Goal: Task Accomplishment & Management: Complete application form

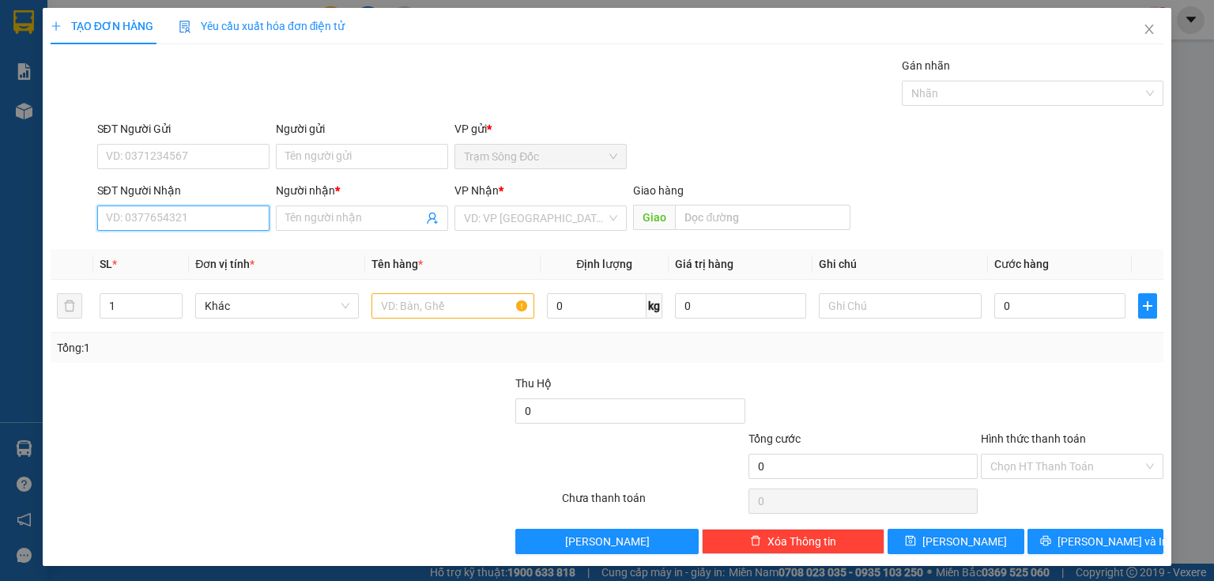
click at [146, 220] on input "SĐT Người Nhận" at bounding box center [183, 217] width 172 height 25
drag, startPoint x: 183, startPoint y: 252, endPoint x: 202, endPoint y: 253, distance: 19.0
click at [184, 252] on div "0908125571 - A MINH" at bounding box center [182, 248] width 152 height 17
type input "0908125571"
type input "A MINH"
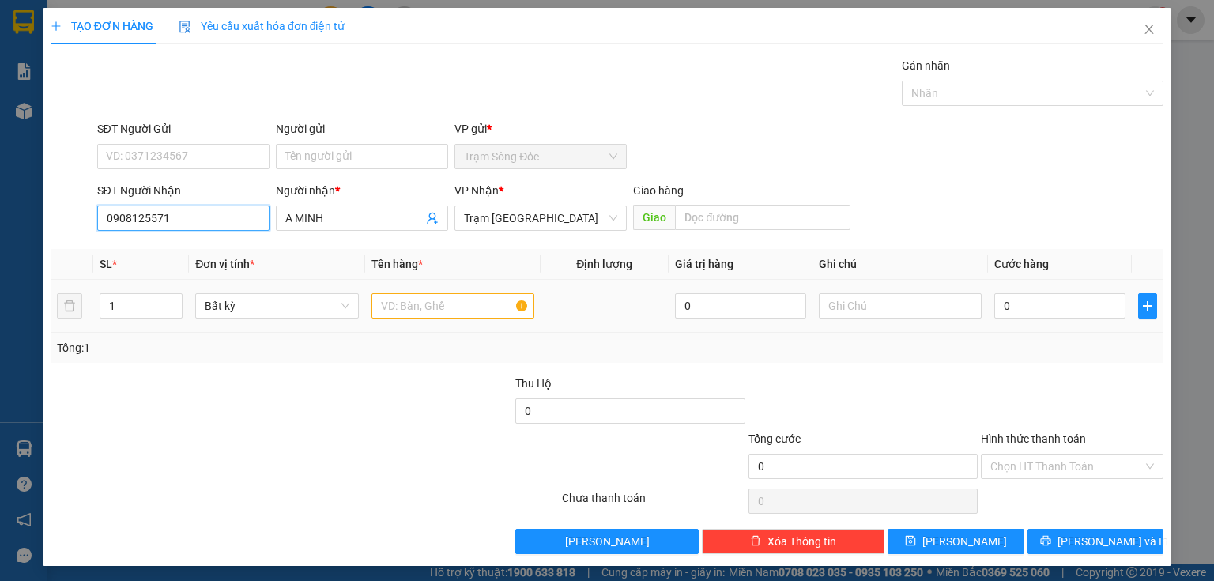
type input "0908125571"
click at [387, 304] on input "text" at bounding box center [452, 305] width 163 height 25
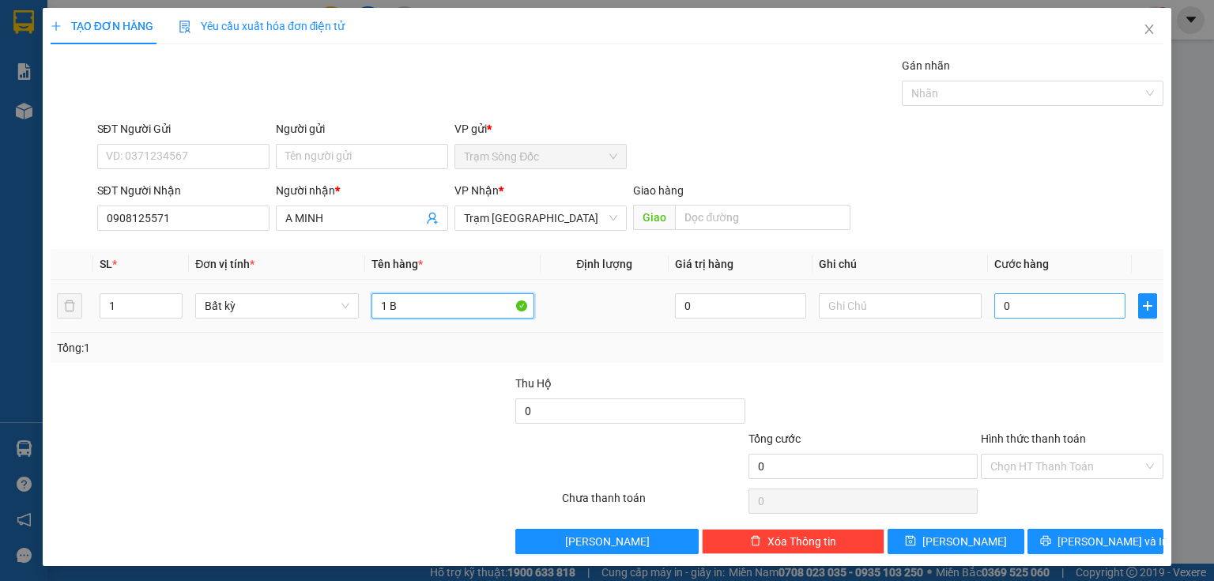
type input "1 B"
click at [999, 314] on input "0" at bounding box center [1059, 305] width 131 height 25
type input "7"
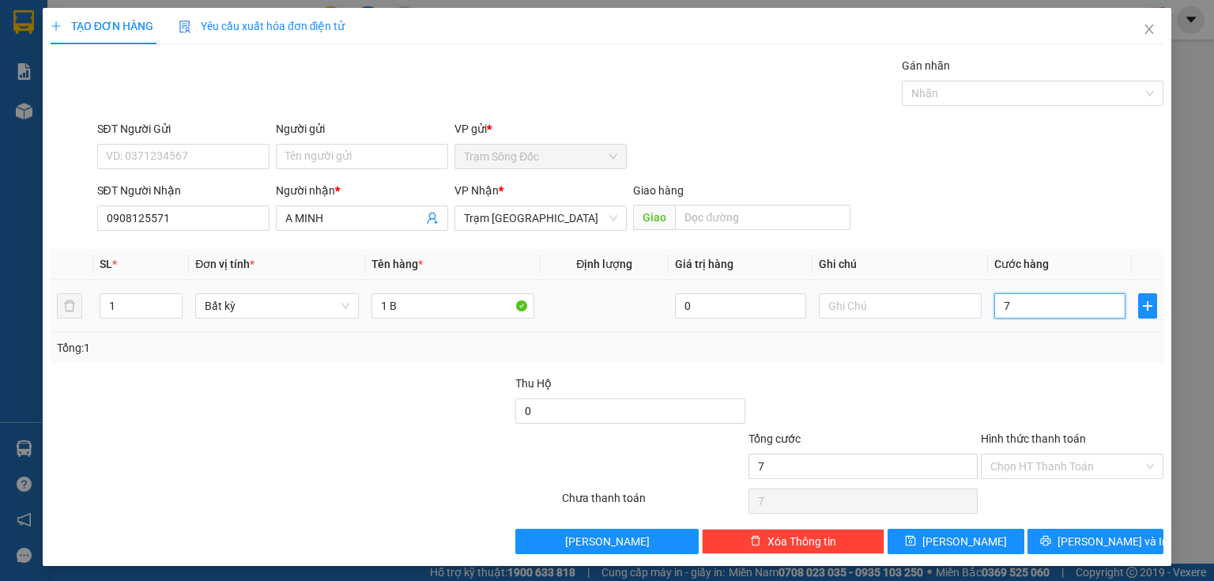
type input "70"
type input "700"
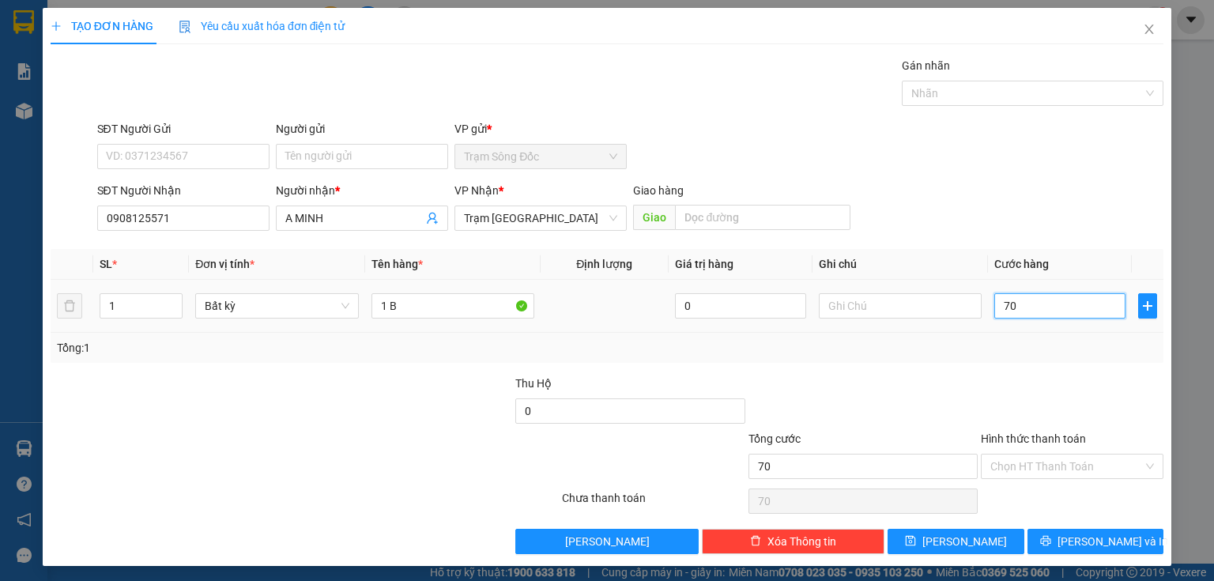
type input "700"
type input "70"
type input "70.000"
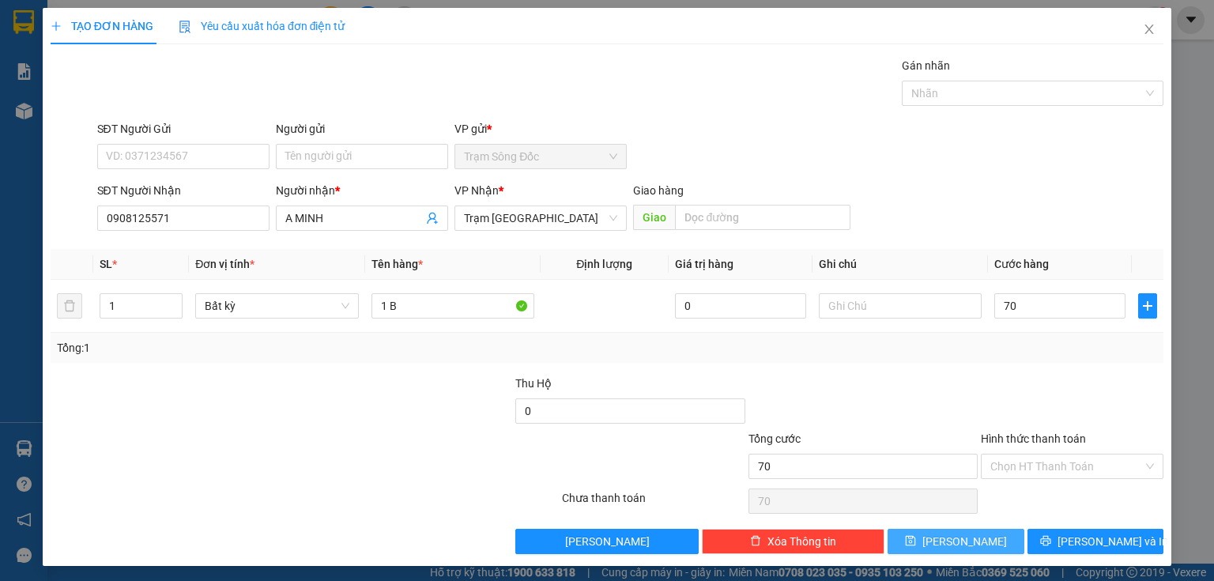
type input "70.000"
click at [980, 540] on button "[PERSON_NAME]" at bounding box center [955, 541] width 137 height 25
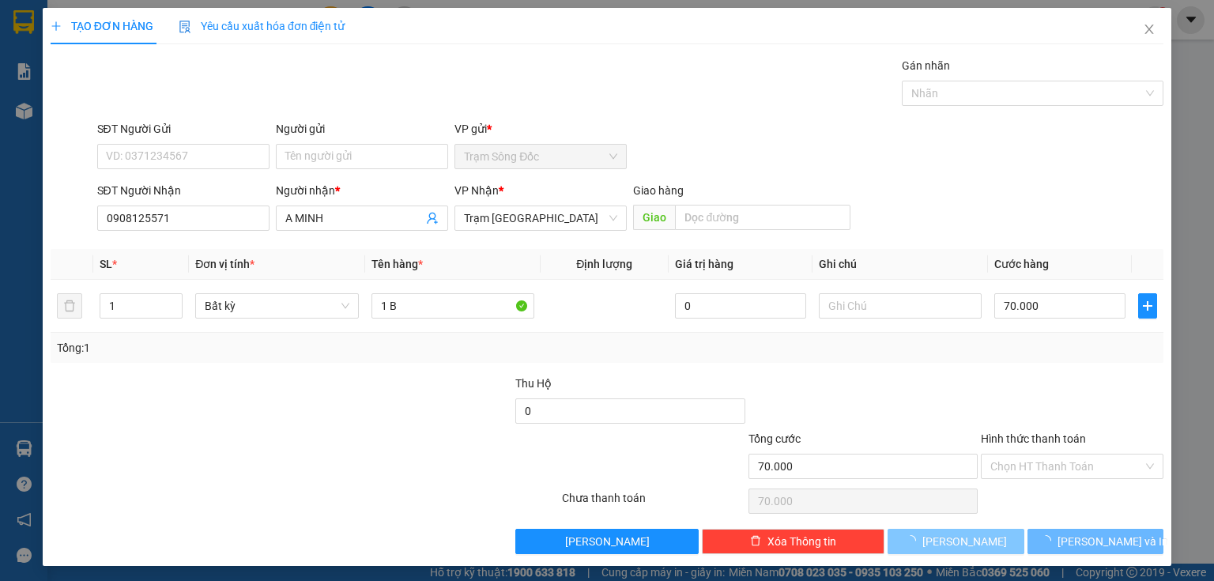
type input "0"
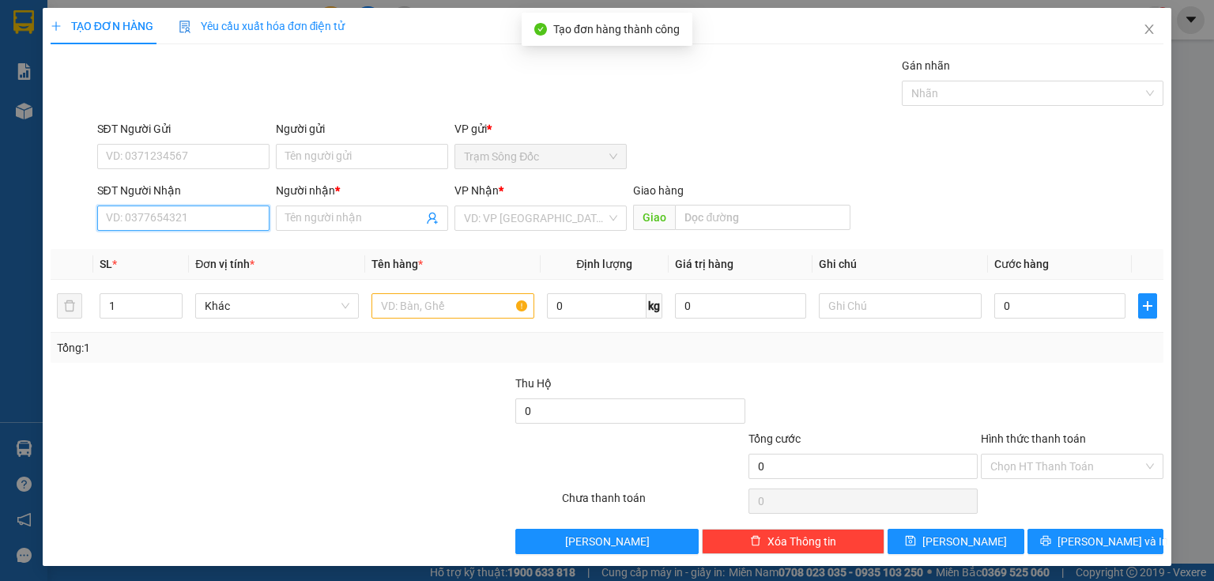
click at [252, 220] on input "SĐT Người Nhận" at bounding box center [183, 217] width 172 height 25
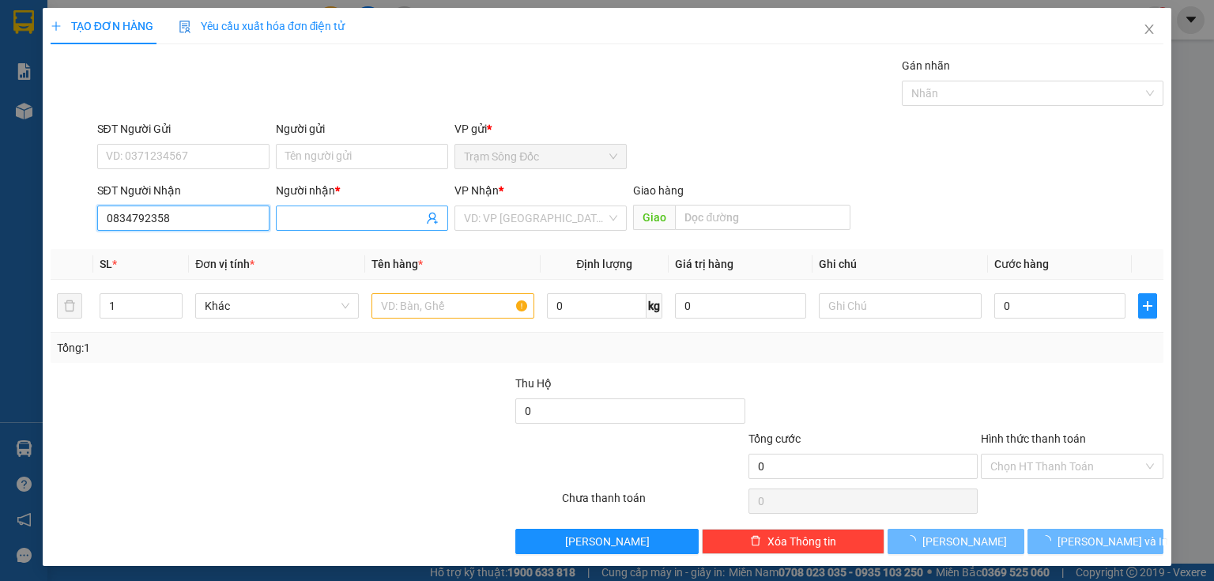
type input "0834792358"
click at [299, 218] on input "Người nhận *" at bounding box center [354, 217] width 138 height 17
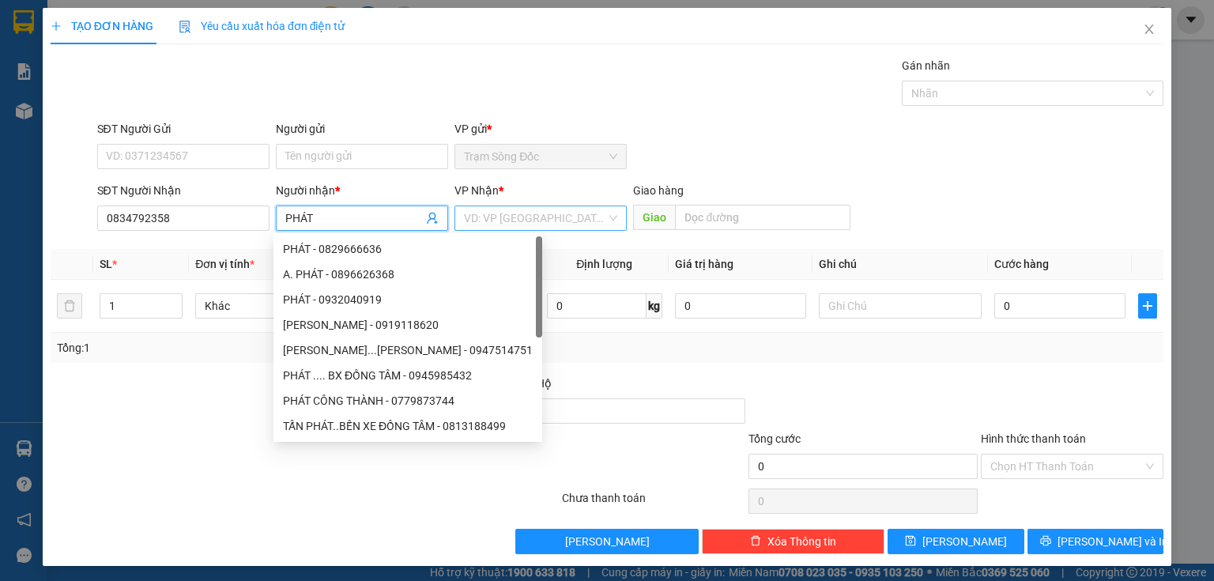
type input "PHÁT"
click at [465, 220] on input "search" at bounding box center [535, 218] width 142 height 24
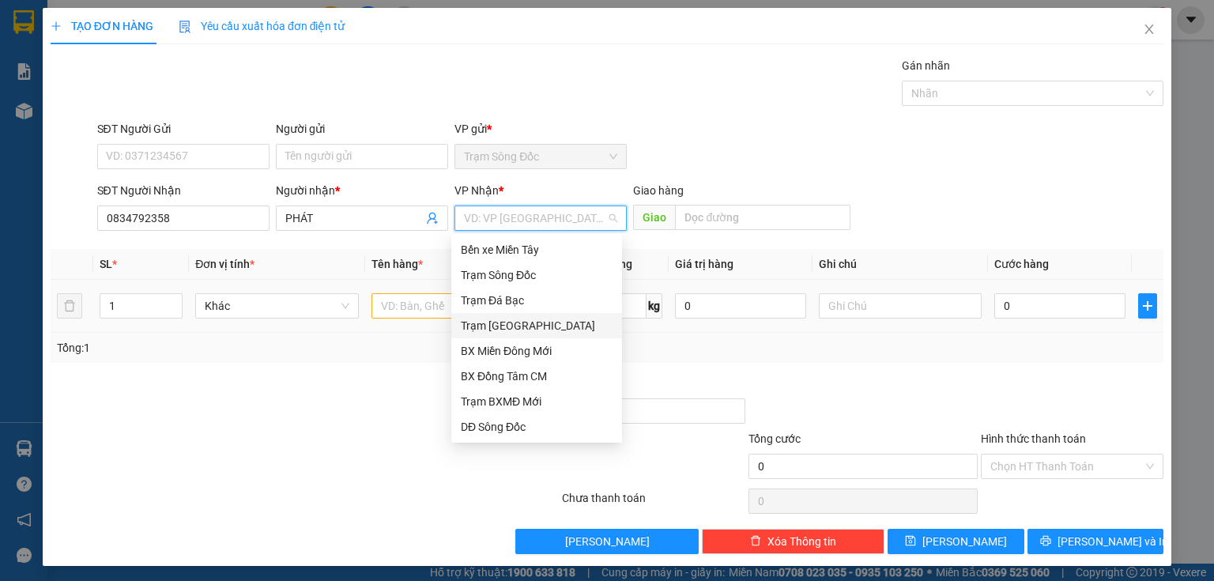
click at [513, 318] on div "Trạm [GEOGRAPHIC_DATA]" at bounding box center [537, 325] width 152 height 17
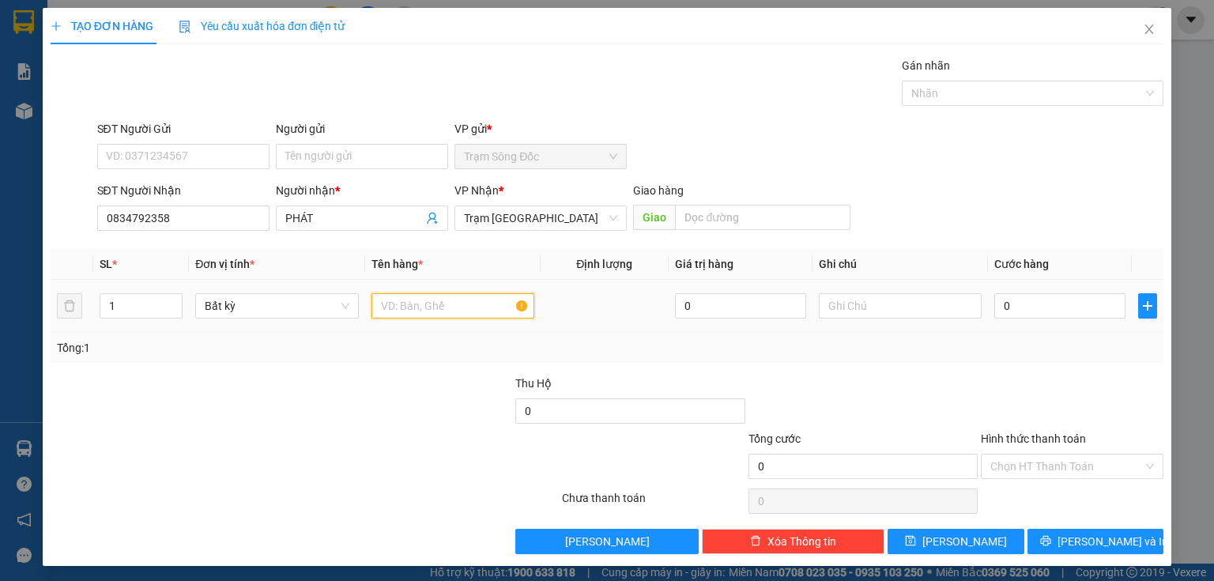
click at [483, 311] on input "text" at bounding box center [452, 305] width 163 height 25
type input "1TH"
click at [996, 306] on input "0" at bounding box center [1059, 305] width 131 height 25
type input "7"
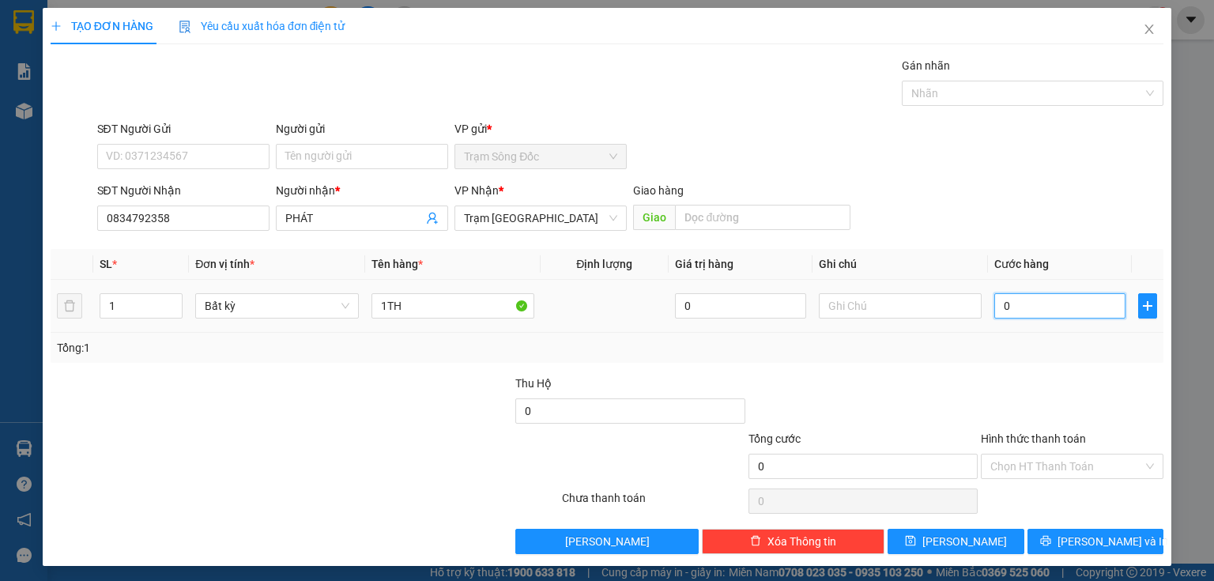
type input "7"
type input "70"
type input "700"
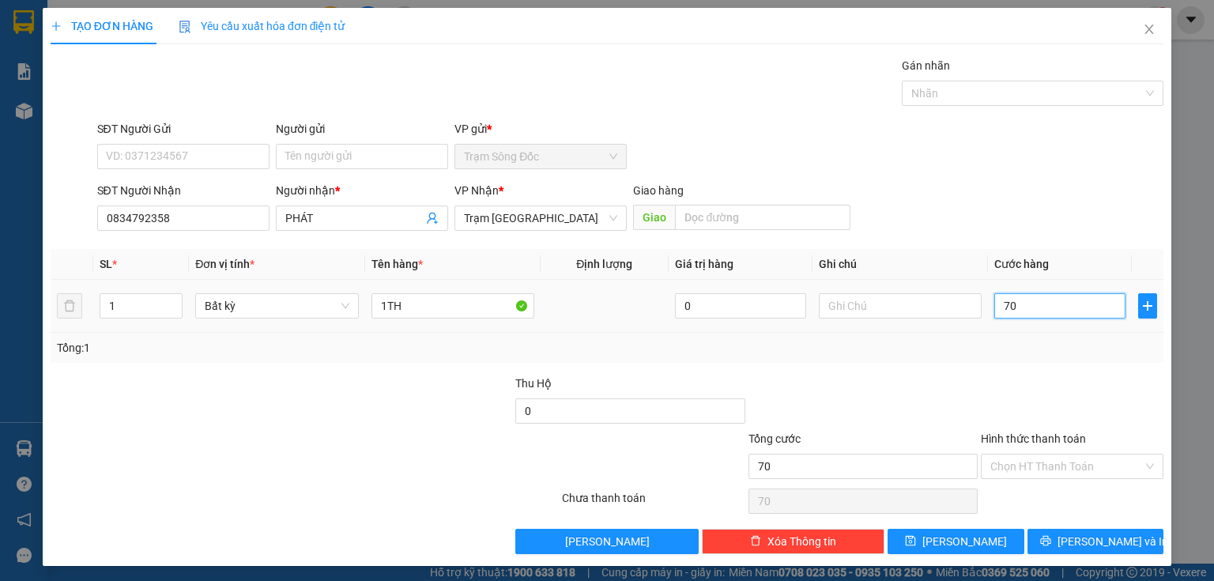
type input "700"
type input "70"
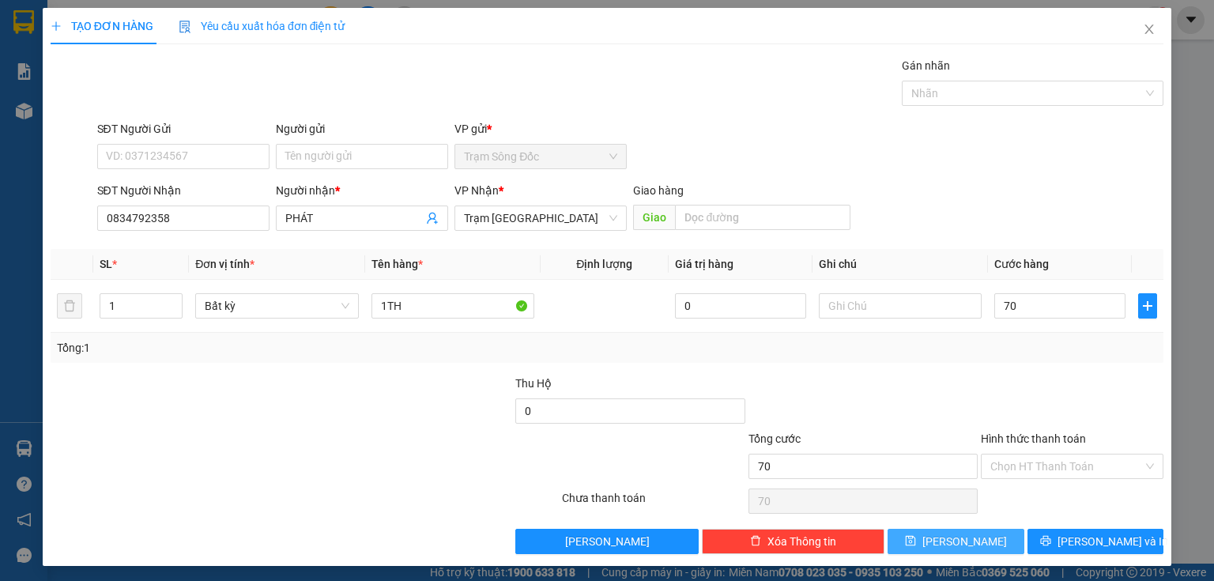
type input "70.000"
click at [948, 539] on span "[PERSON_NAME]" at bounding box center [964, 541] width 85 height 17
type input "0"
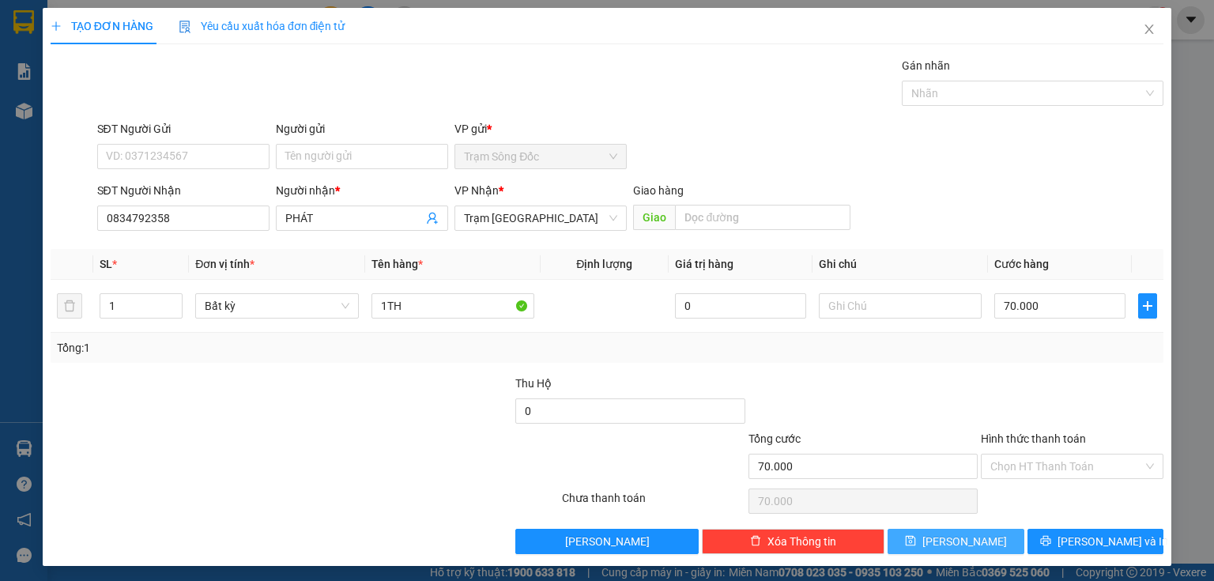
type input "0"
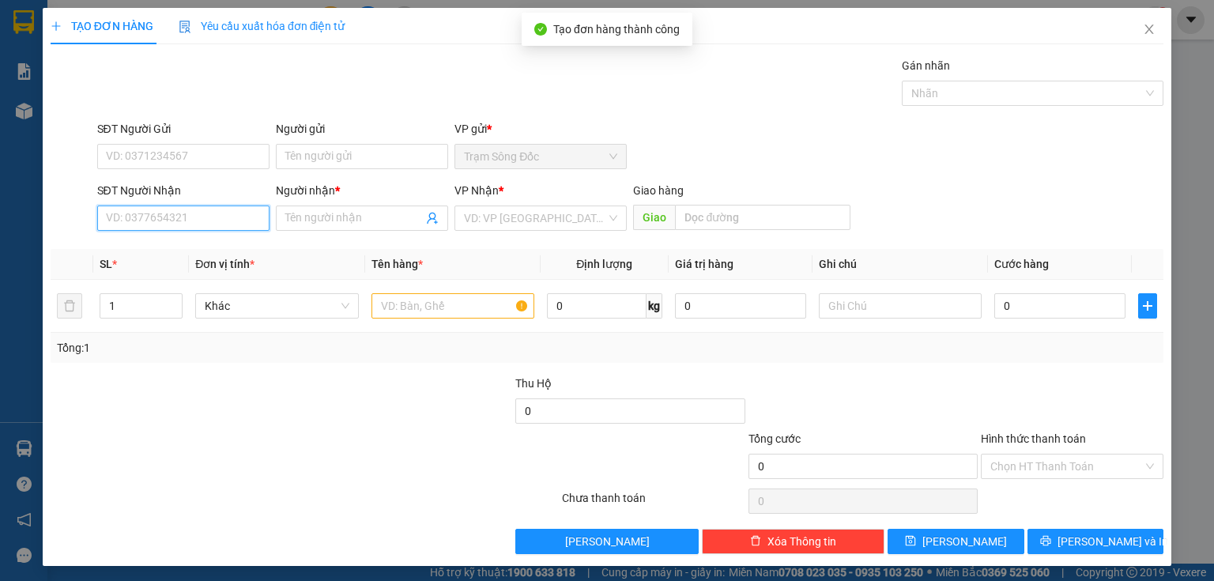
click at [240, 224] on input "SĐT Người Nhận" at bounding box center [183, 217] width 172 height 25
type input "0931326822"
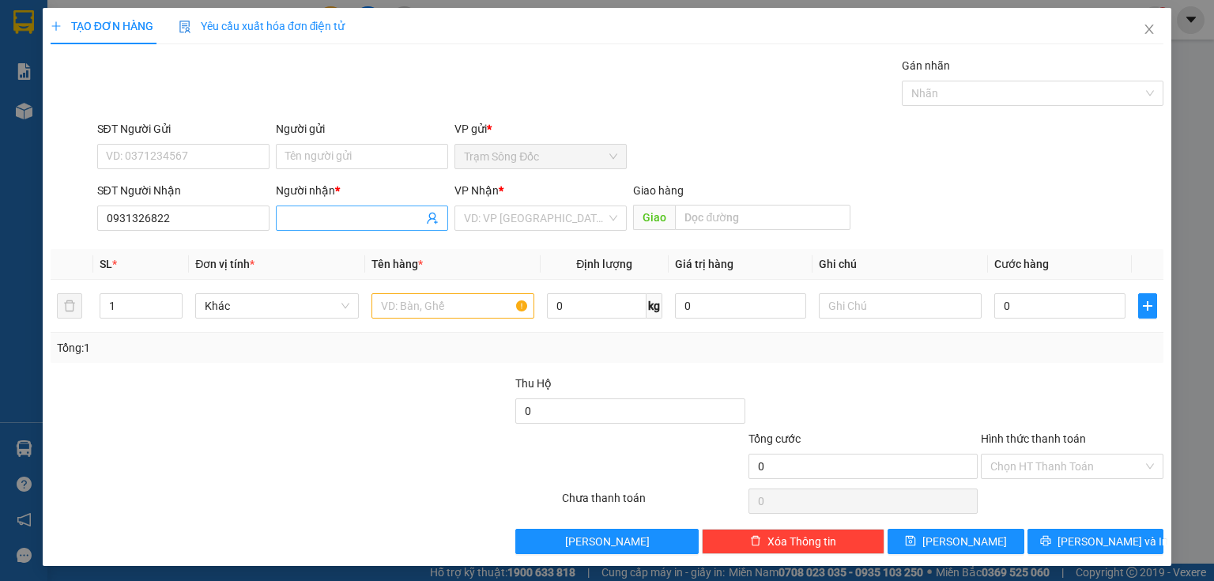
click at [300, 226] on span at bounding box center [362, 217] width 172 height 25
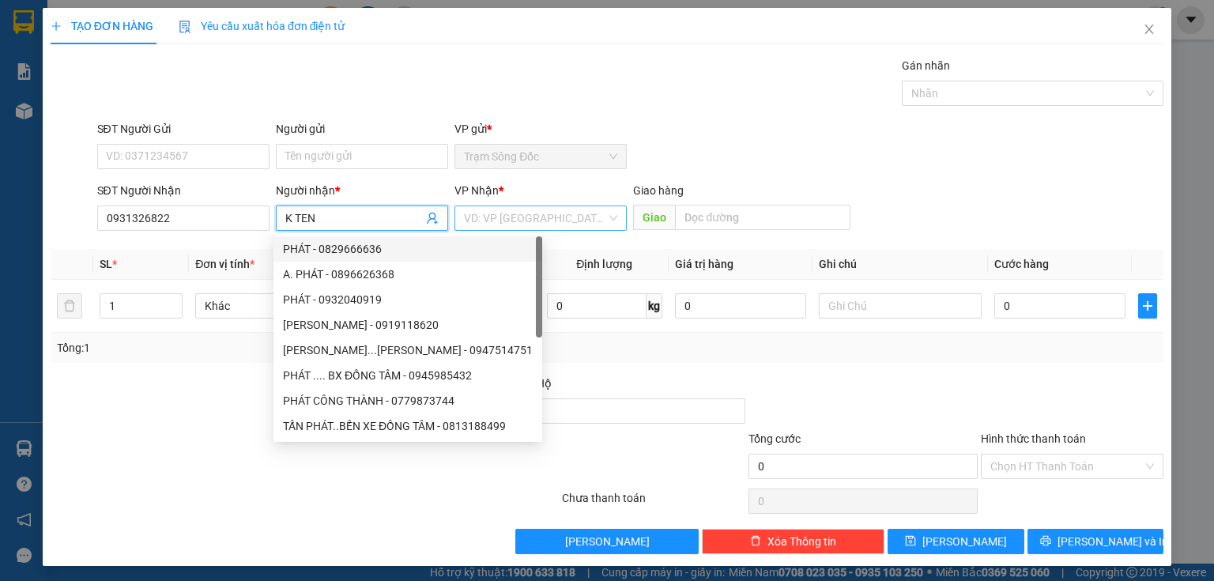
type input "K TEN"
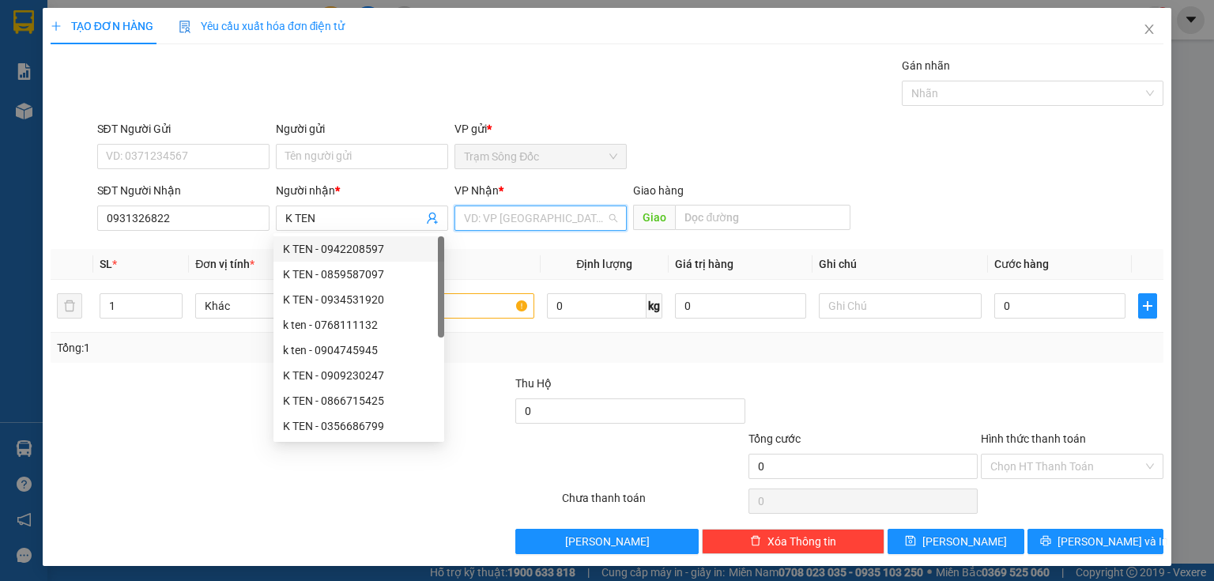
click at [474, 218] on input "search" at bounding box center [535, 218] width 142 height 24
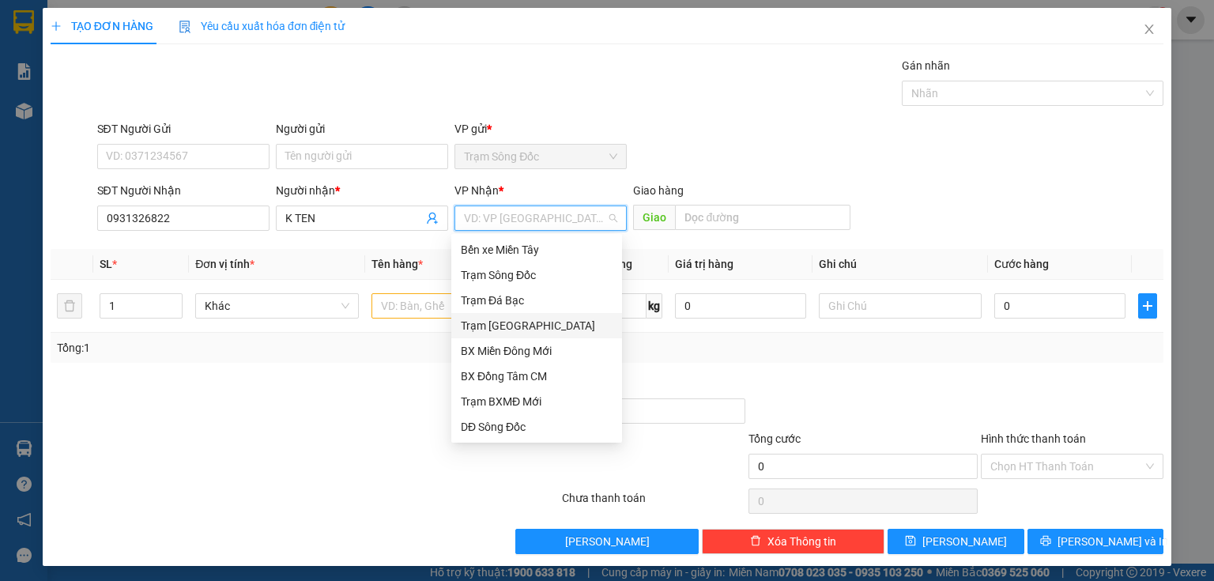
click at [499, 330] on div "Trạm [GEOGRAPHIC_DATA]" at bounding box center [537, 325] width 152 height 17
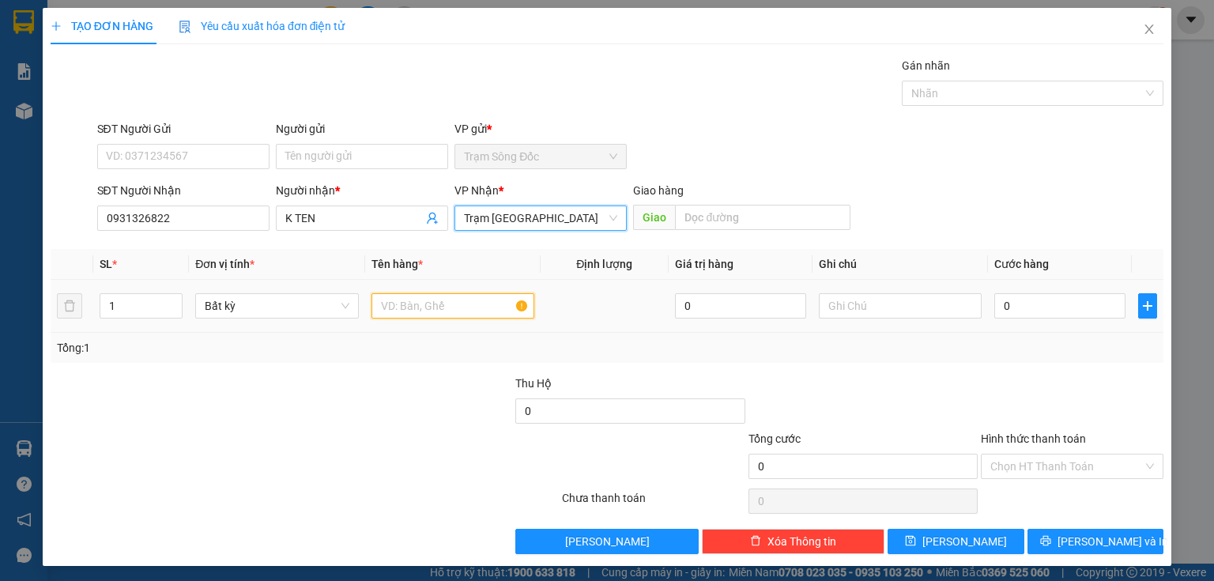
click at [446, 307] on input "text" at bounding box center [452, 305] width 163 height 25
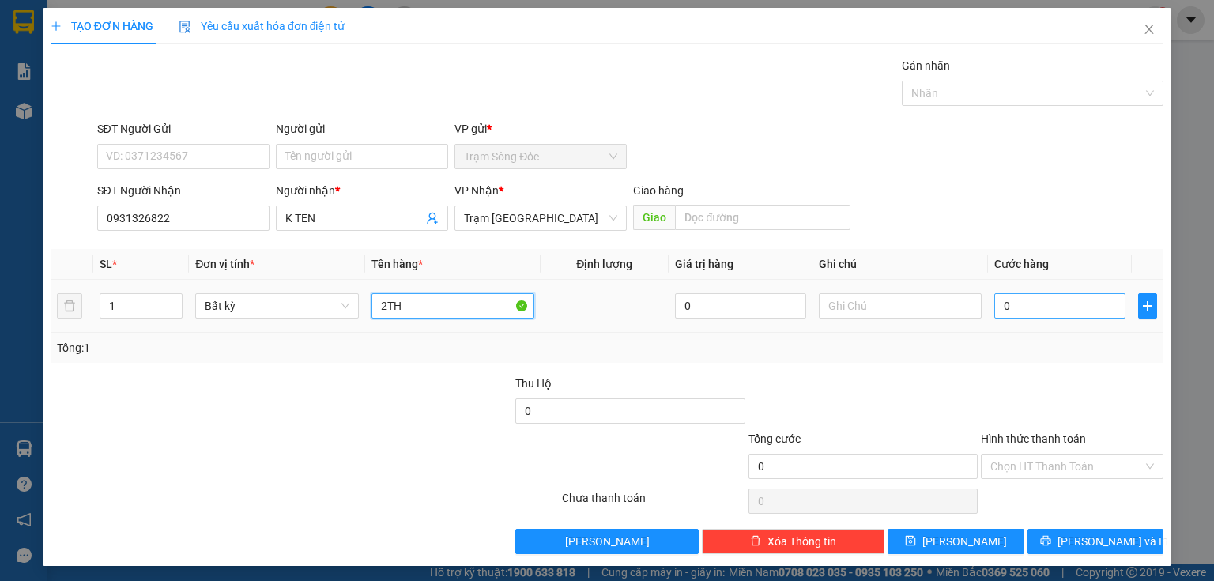
type input "2TH"
click at [1083, 310] on input "0" at bounding box center [1059, 305] width 131 height 25
type input "3"
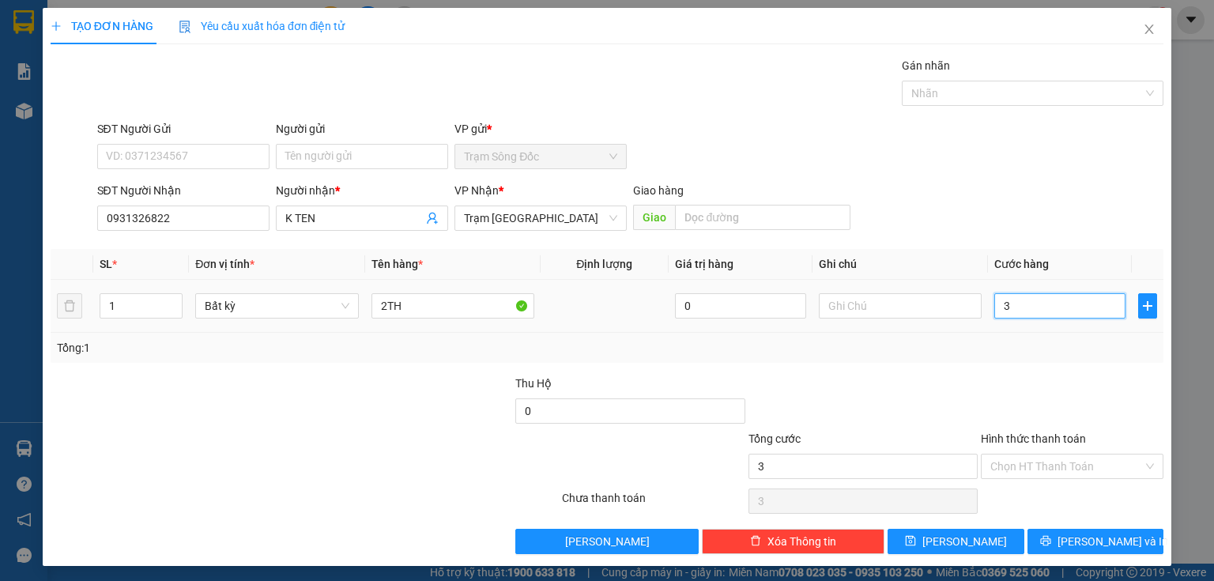
type input "30"
type input "300"
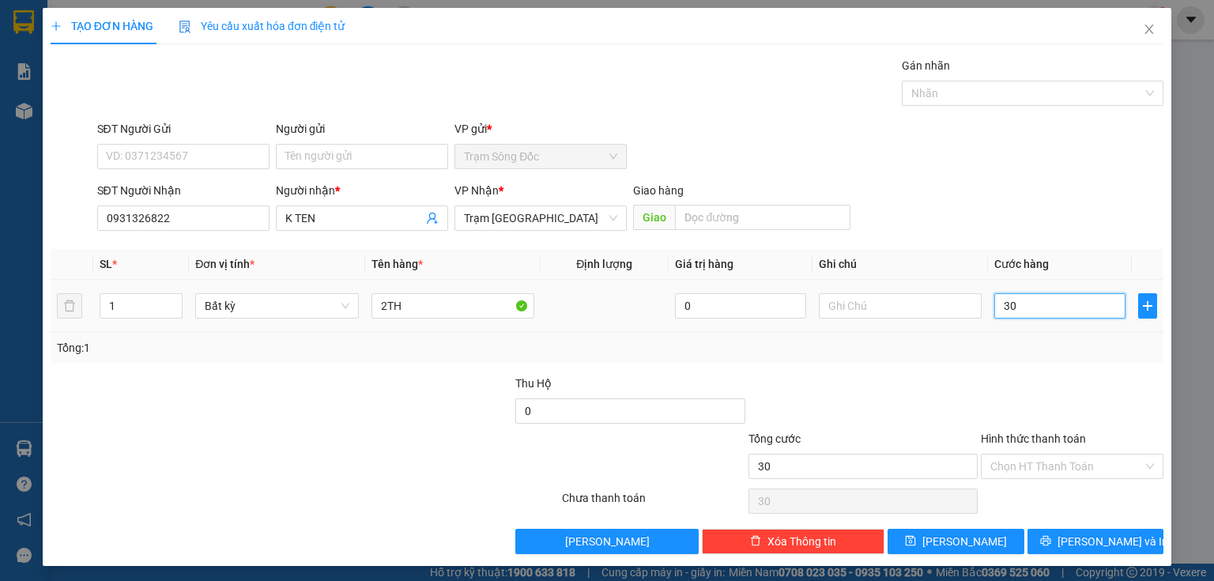
type input "300"
type input "300.000"
click at [974, 534] on button "[PERSON_NAME]" at bounding box center [955, 541] width 137 height 25
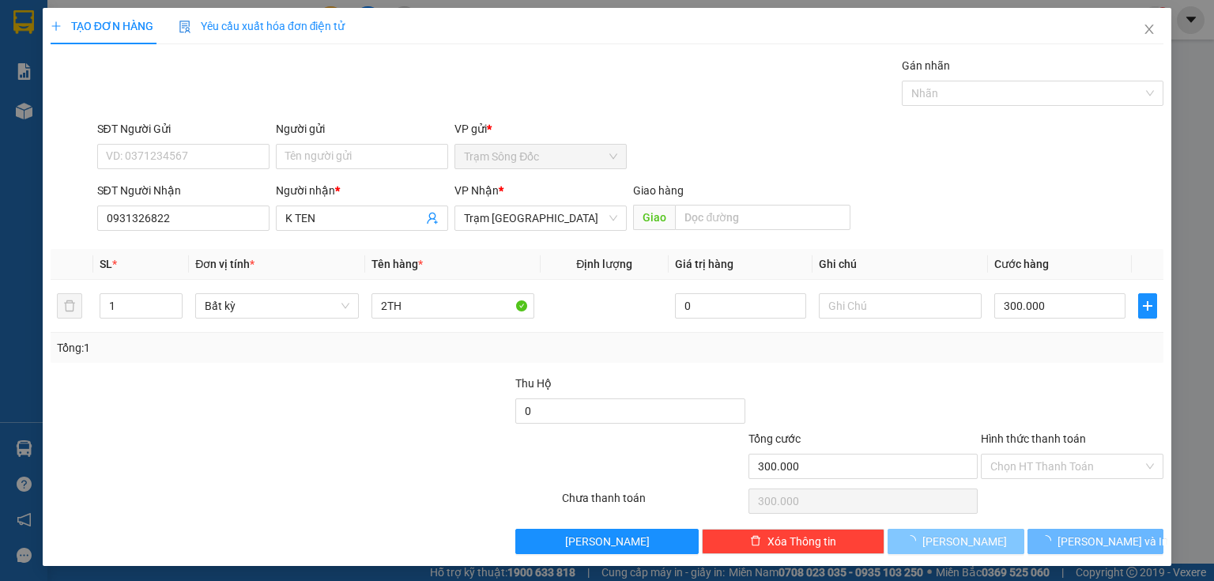
type input "0"
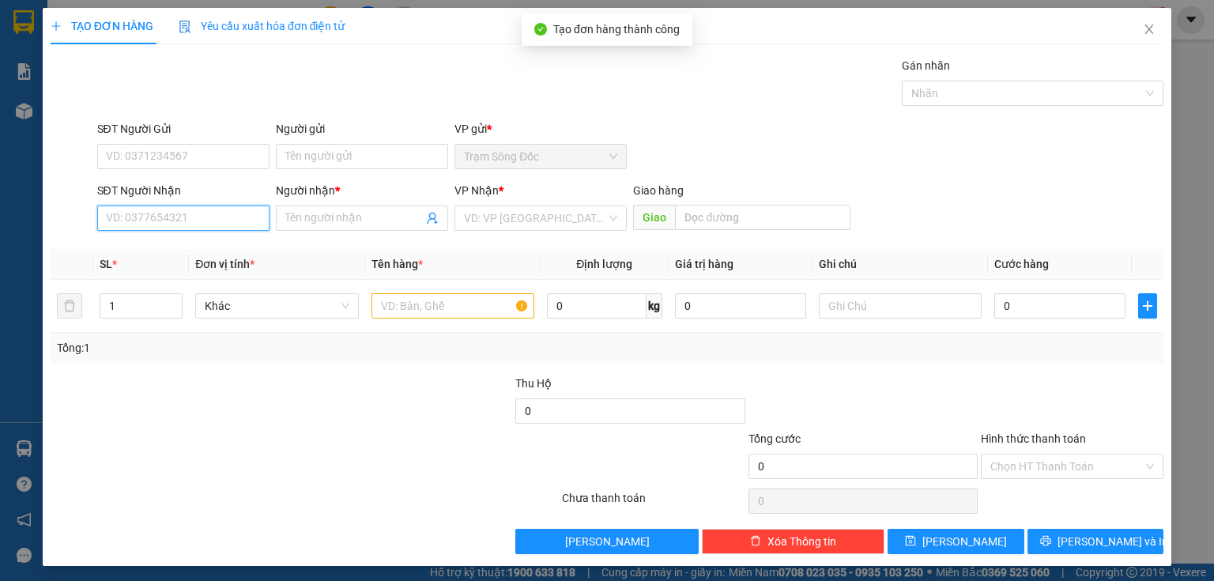
click at [243, 226] on input "SĐT Người Nhận" at bounding box center [183, 217] width 172 height 25
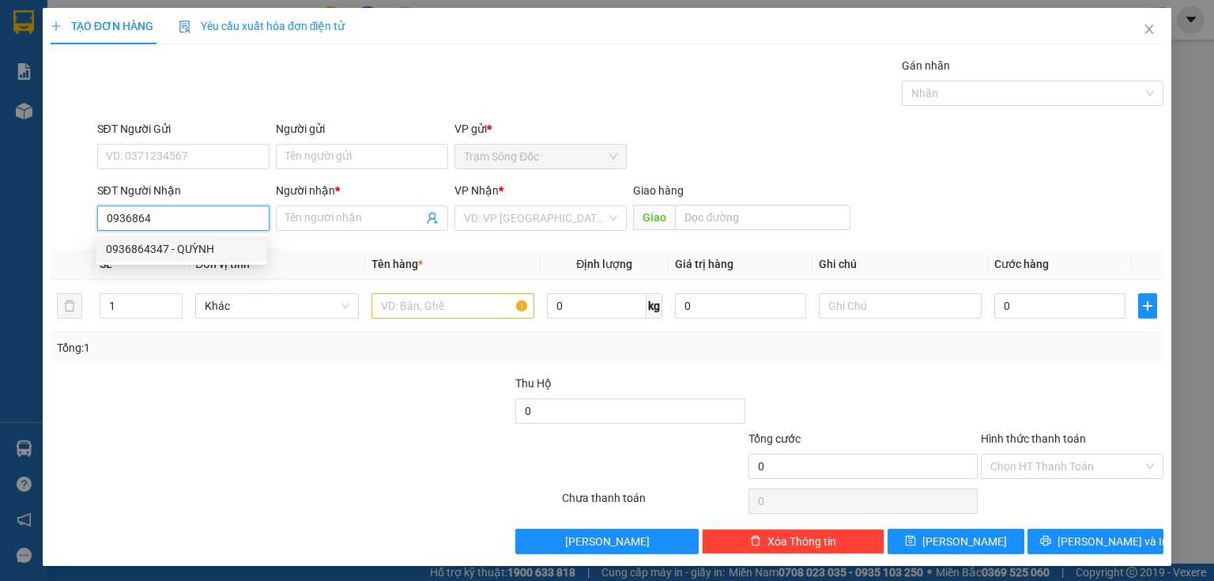
click at [232, 249] on div "0936864347 - QUỲNH" at bounding box center [182, 248] width 152 height 17
type input "0936864347"
type input "QUỲNH"
type input "0936864347"
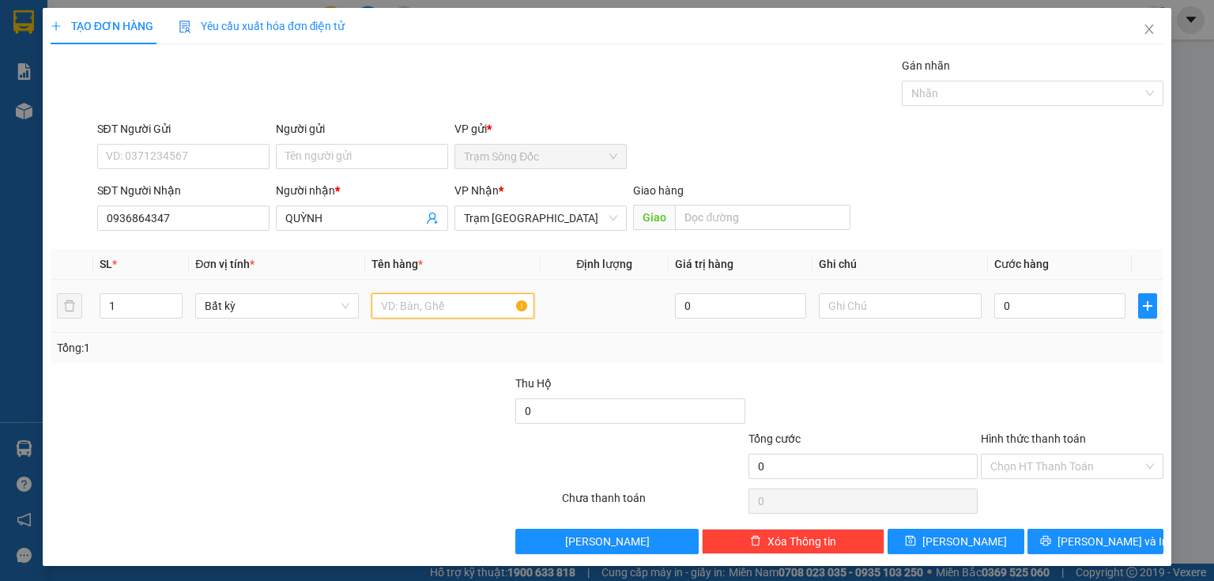
click at [469, 309] on input "text" at bounding box center [452, 305] width 163 height 25
type input "2 BAO"
click at [1011, 303] on input "0" at bounding box center [1059, 305] width 131 height 25
type input "2"
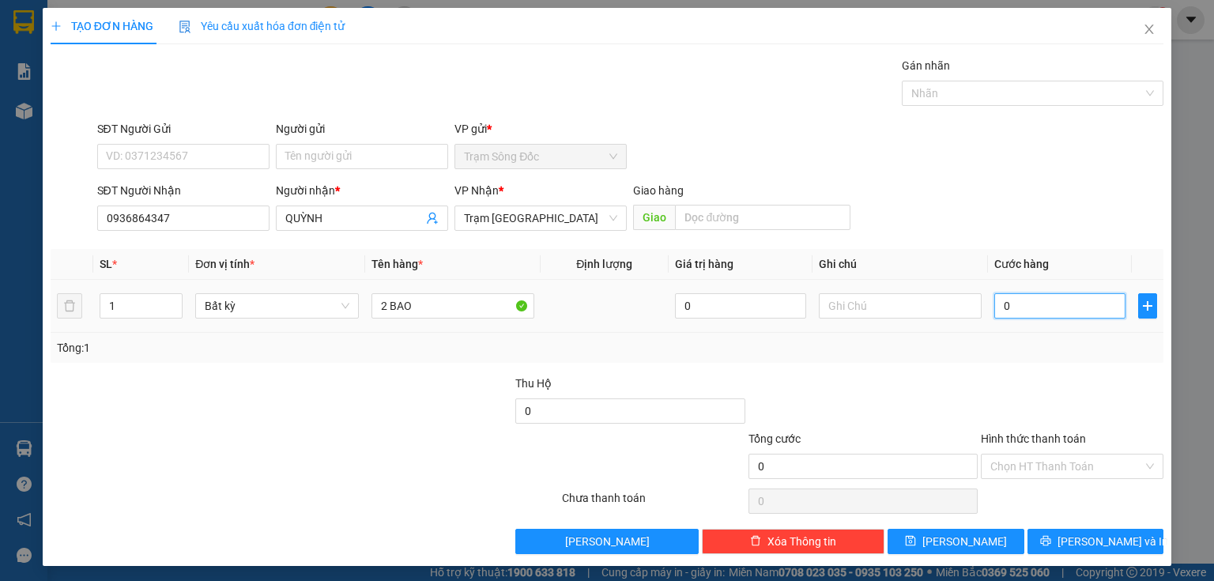
type input "2"
type input "20"
type input "200"
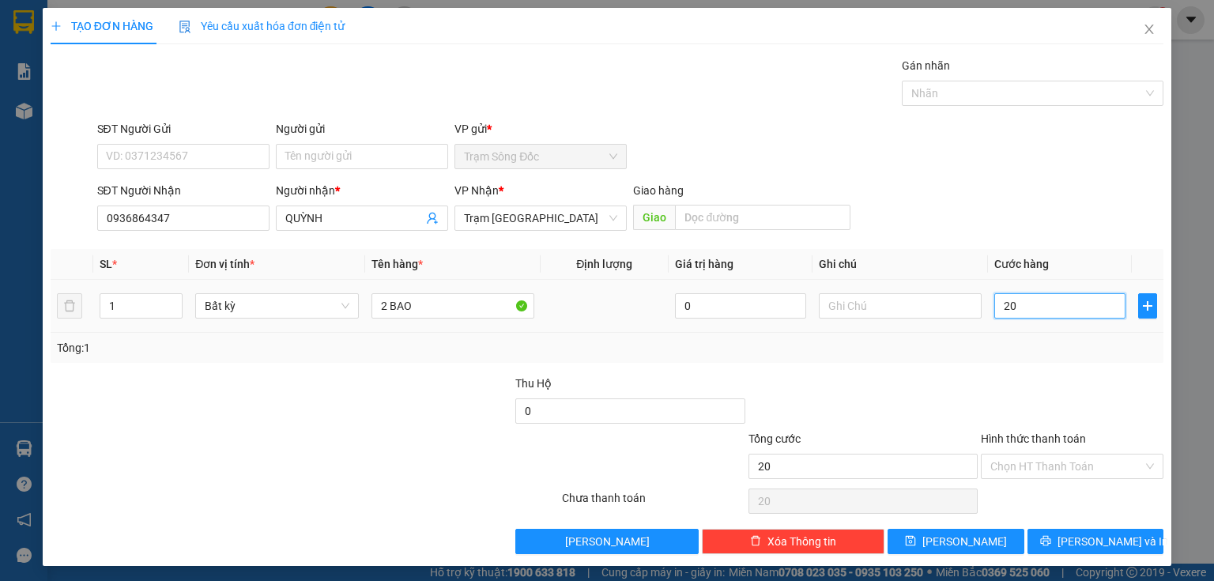
type input "200"
type input "200.000"
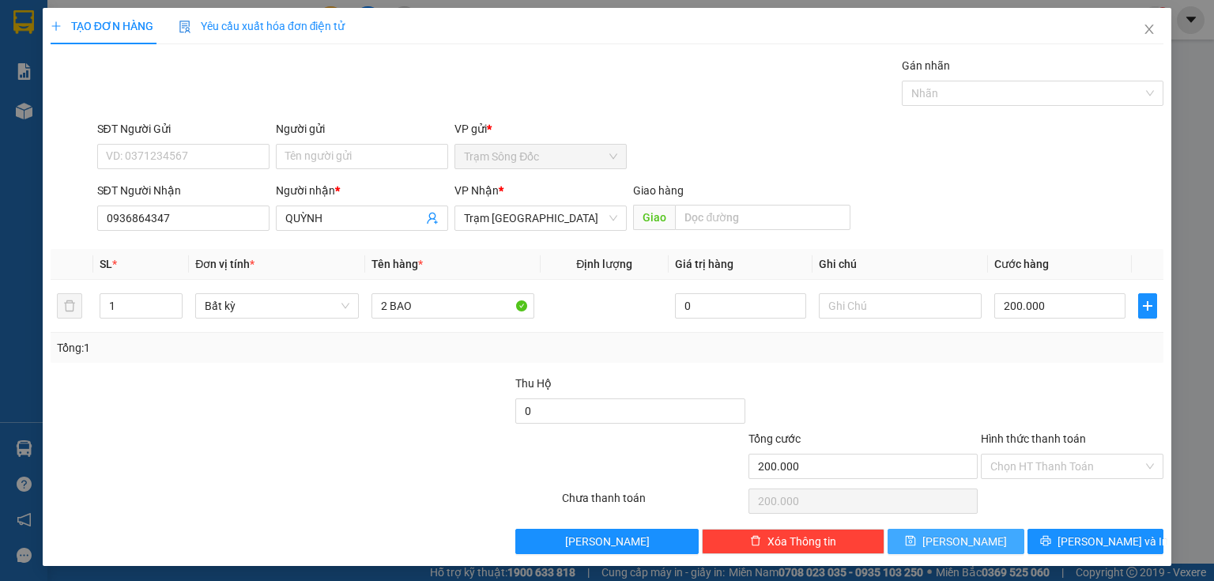
click at [986, 531] on button "[PERSON_NAME]" at bounding box center [955, 541] width 137 height 25
type input "0"
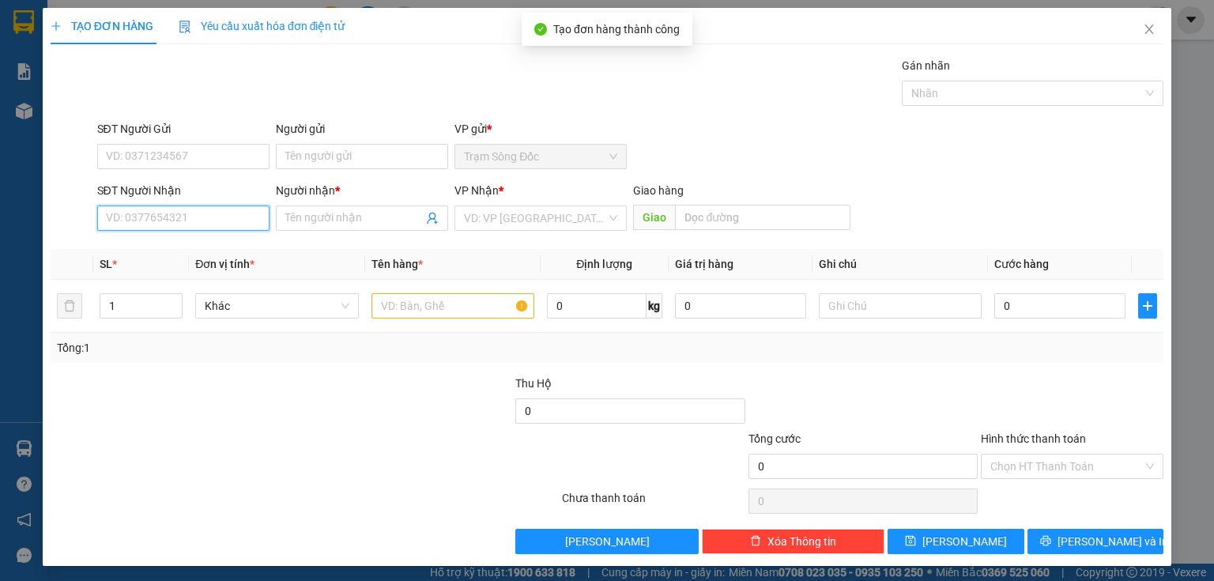
click at [233, 213] on input "SĐT Người Nhận" at bounding box center [183, 217] width 172 height 25
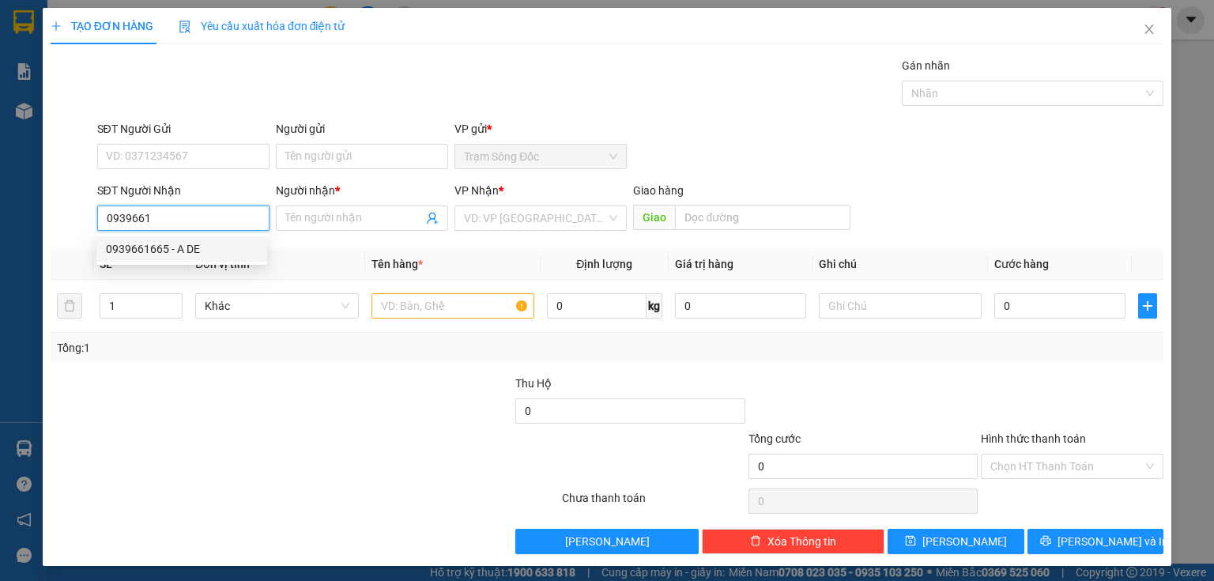
click at [209, 249] on div "0939661665 - A DE" at bounding box center [182, 248] width 152 height 17
type input "0939661665"
type input "A DE"
type input "TAN THOI HIEP"
type input "0939661665"
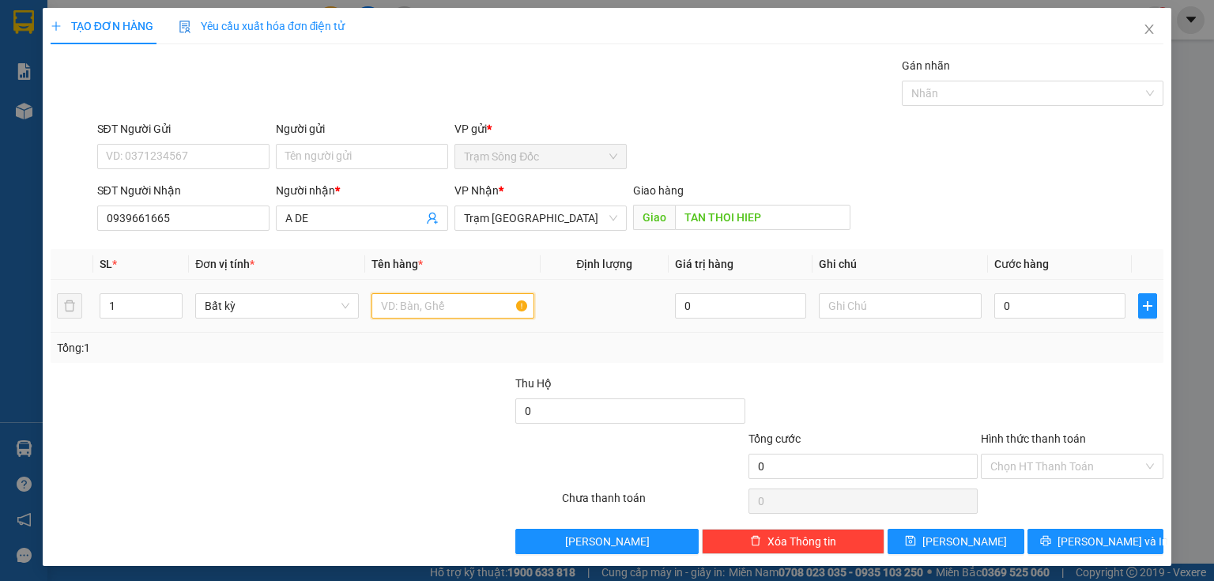
click at [443, 310] on input "text" at bounding box center [452, 305] width 163 height 25
type input "1B"
click at [999, 305] on input "0" at bounding box center [1059, 305] width 131 height 25
type input "1"
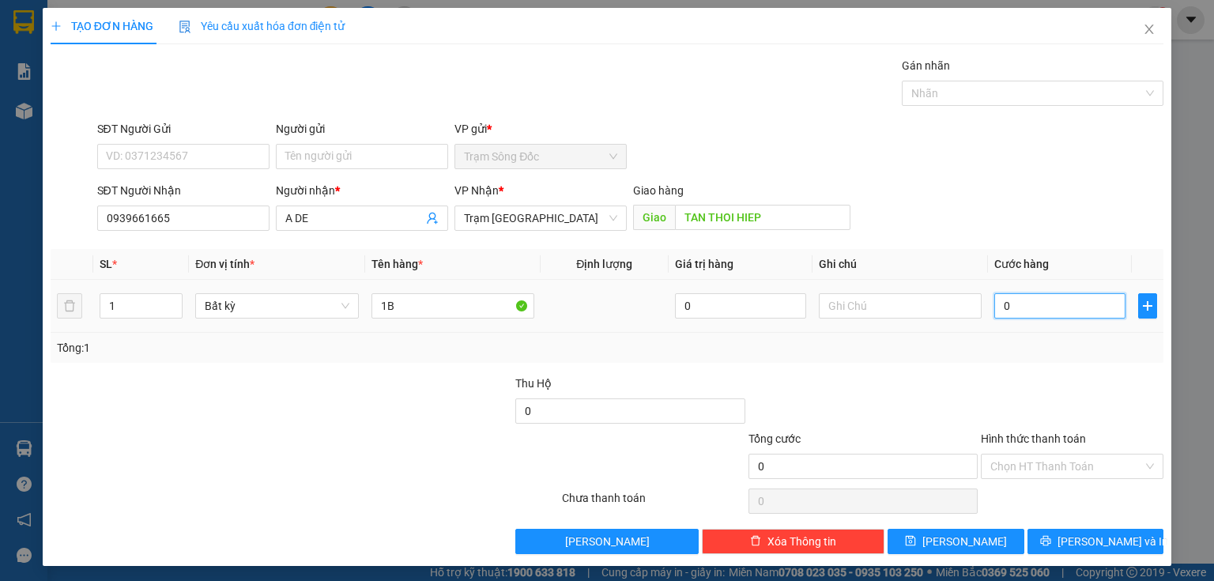
type input "1"
type input "15"
type input "150"
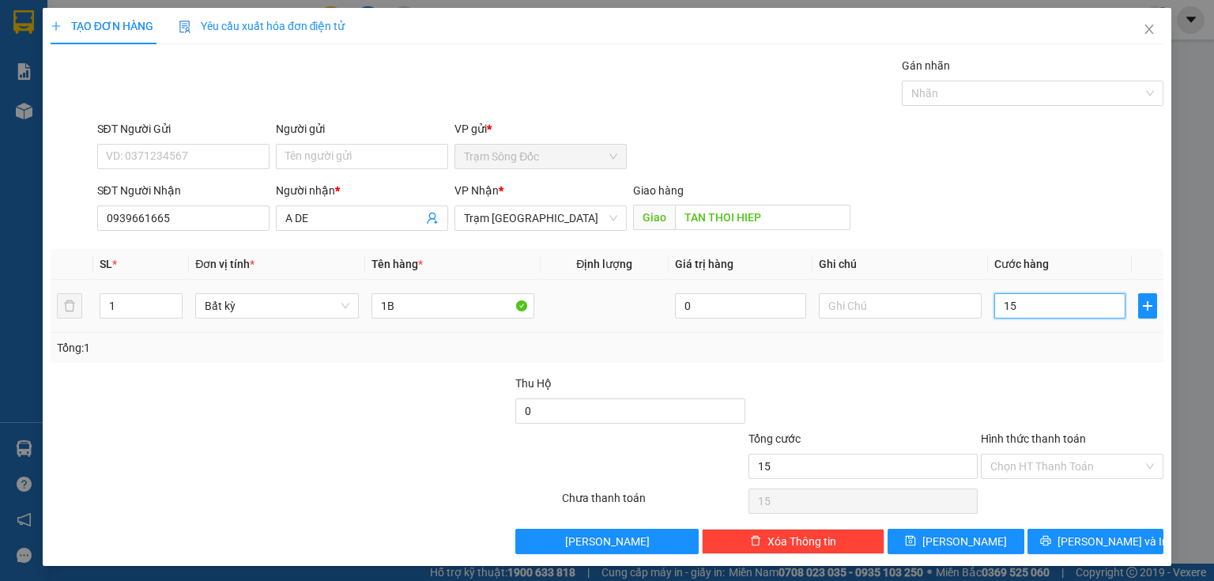
type input "150"
type input "150.000"
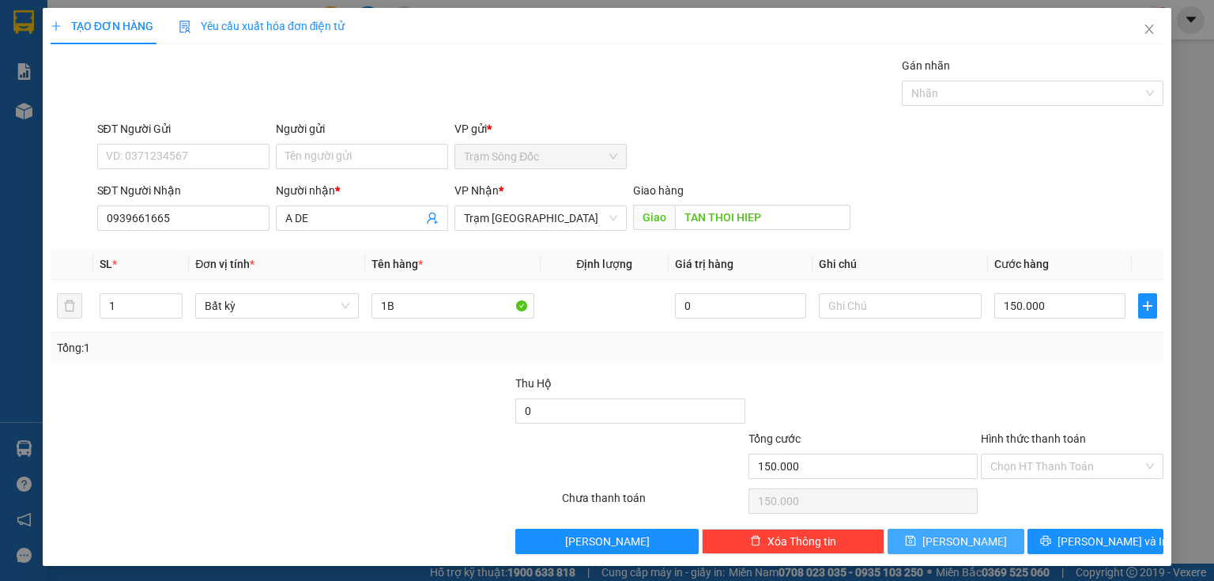
click at [974, 536] on button "[PERSON_NAME]" at bounding box center [955, 541] width 137 height 25
type input "0"
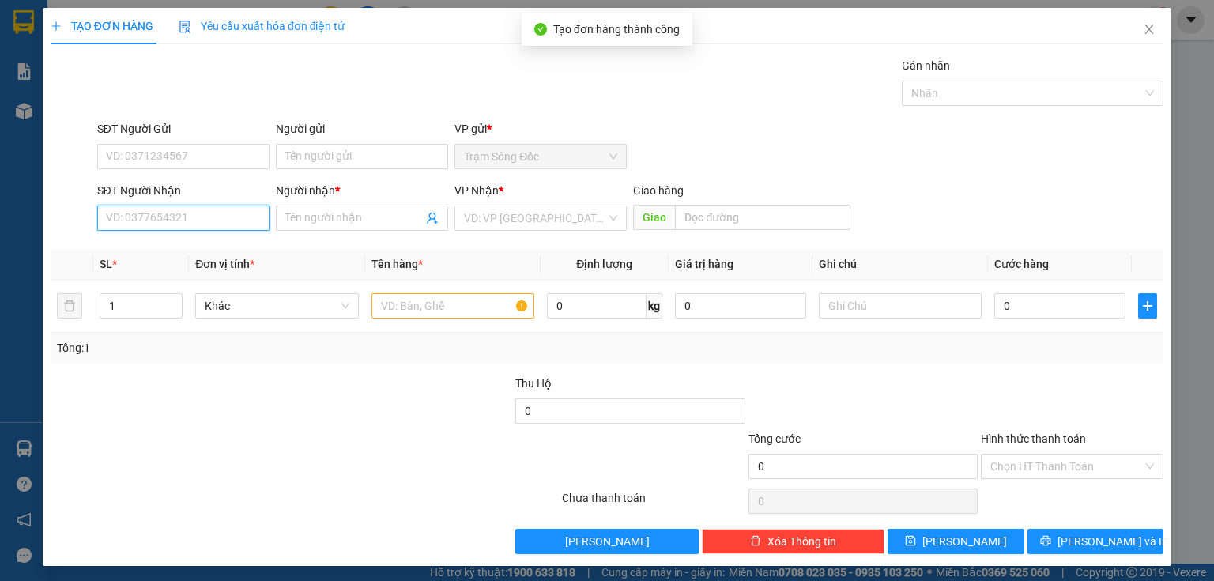
click at [239, 219] on input "SĐT Người Nhận" at bounding box center [183, 217] width 172 height 25
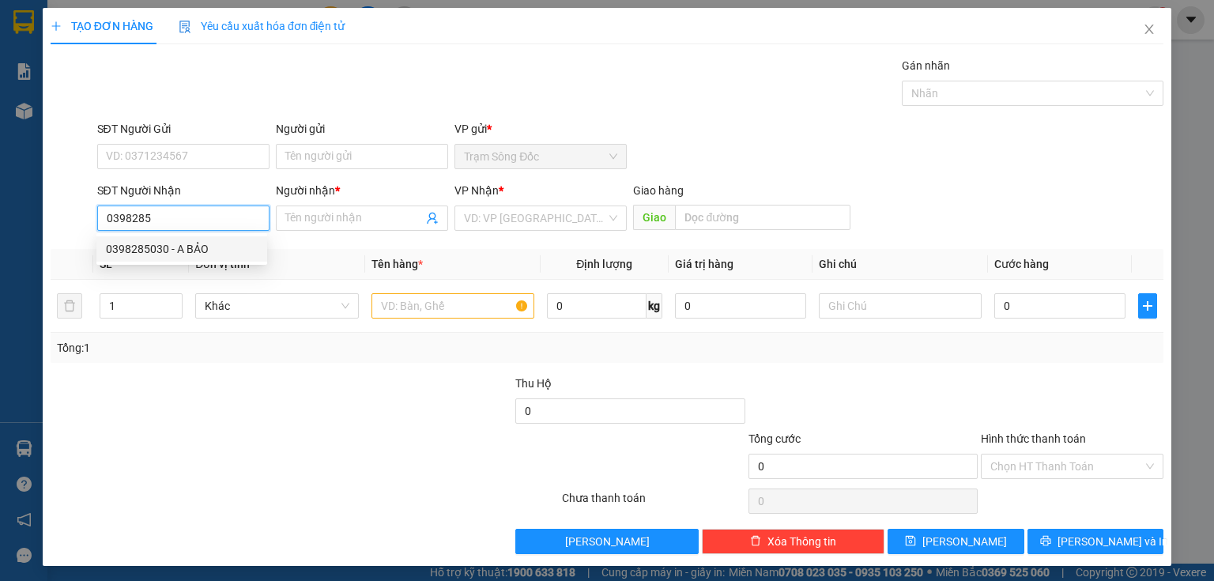
click at [168, 249] on div "0398285030 - A BẢO" at bounding box center [182, 248] width 152 height 17
type input "0398285030"
type input "A BẢO"
type input "CẦU 7 QUANG"
type input "0398285030"
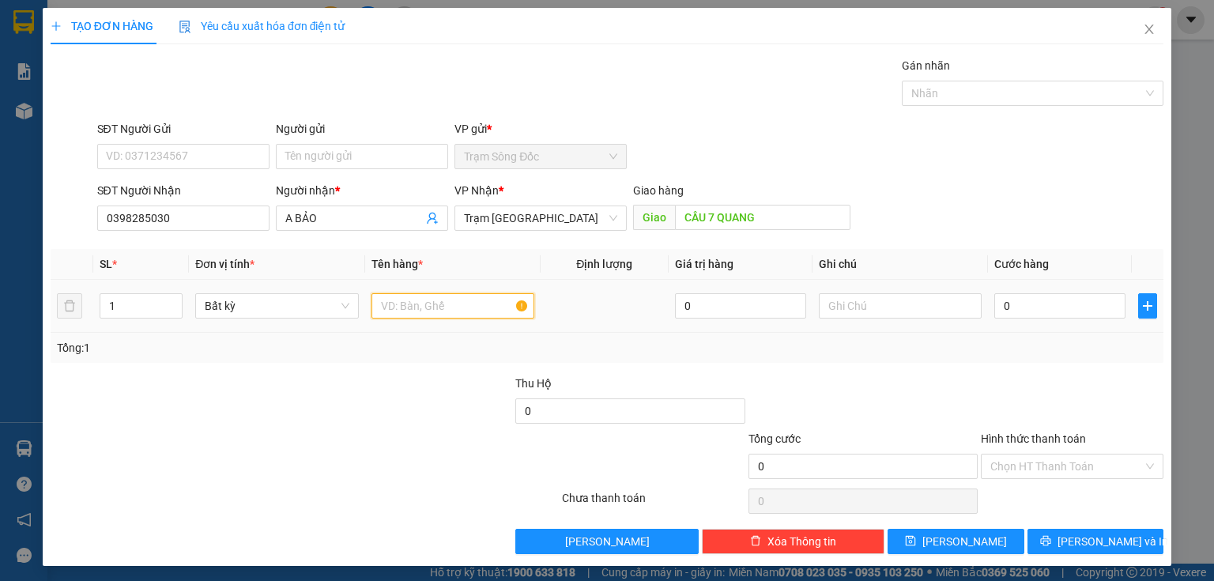
click at [401, 304] on input "text" at bounding box center [452, 305] width 163 height 25
type input "3K"
click at [1010, 307] on input "0" at bounding box center [1059, 305] width 131 height 25
type input "1"
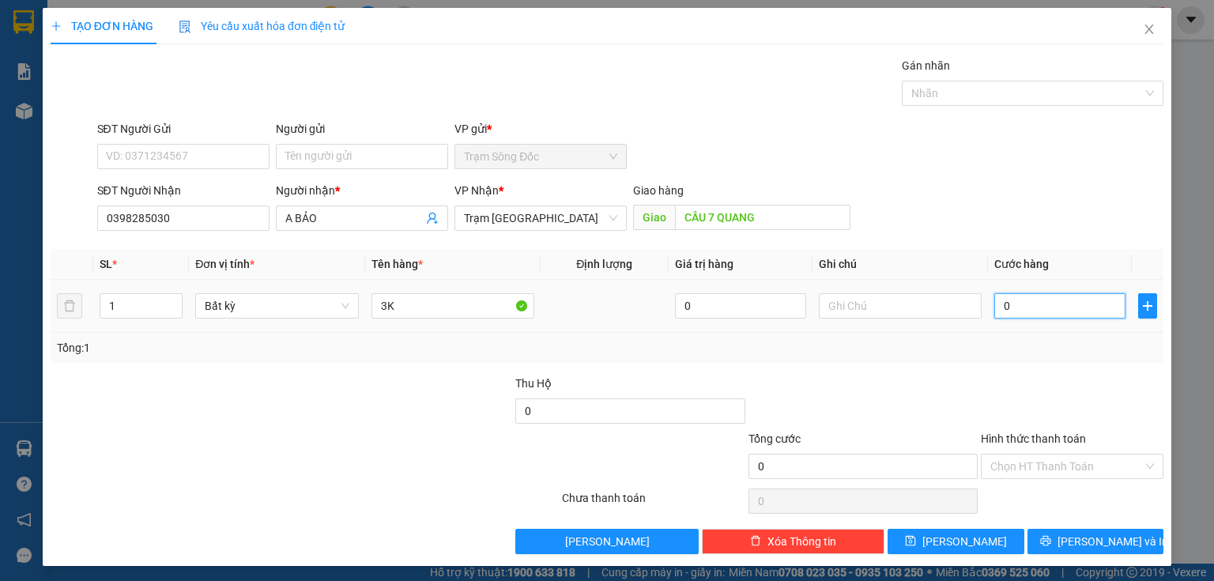
type input "1"
type input "12"
type input "120"
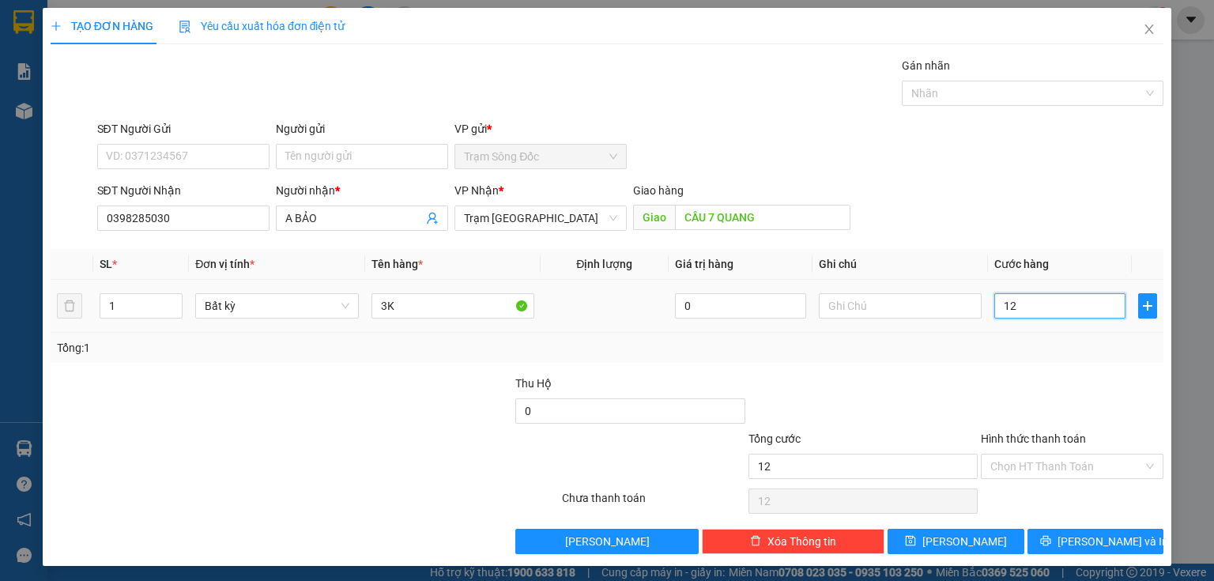
type input "120"
type input "120.000"
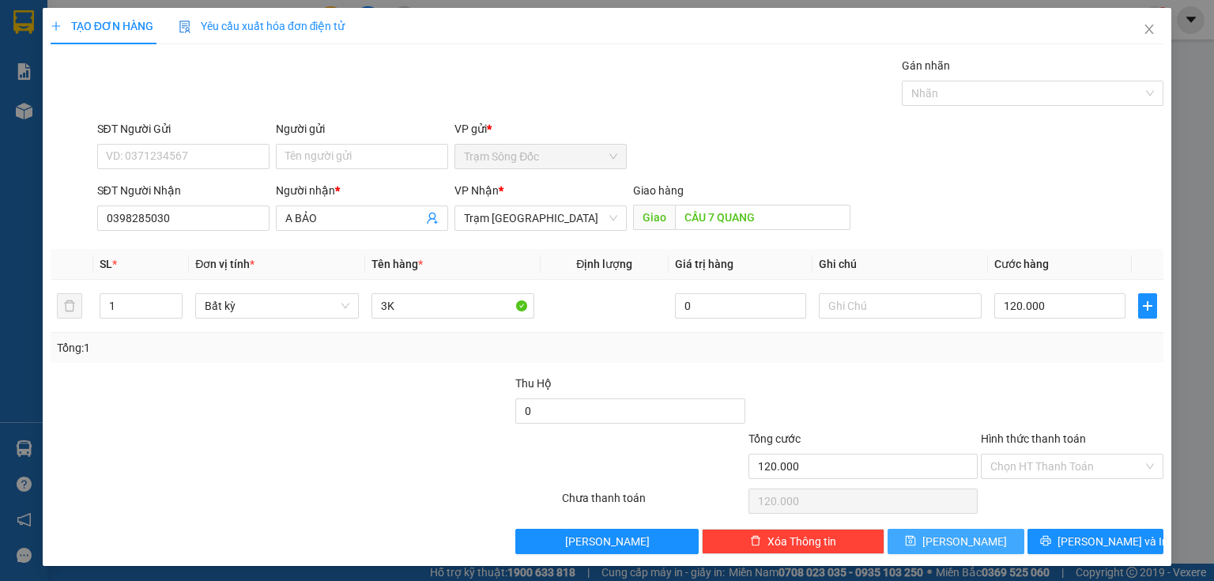
click at [988, 541] on button "[PERSON_NAME]" at bounding box center [955, 541] width 137 height 25
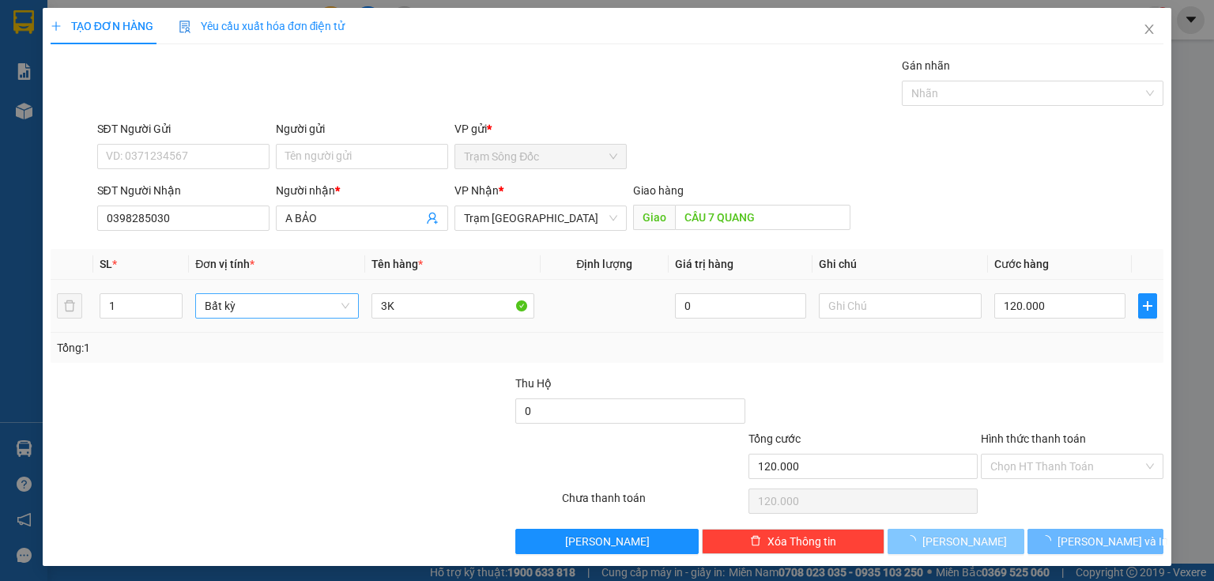
type input "0"
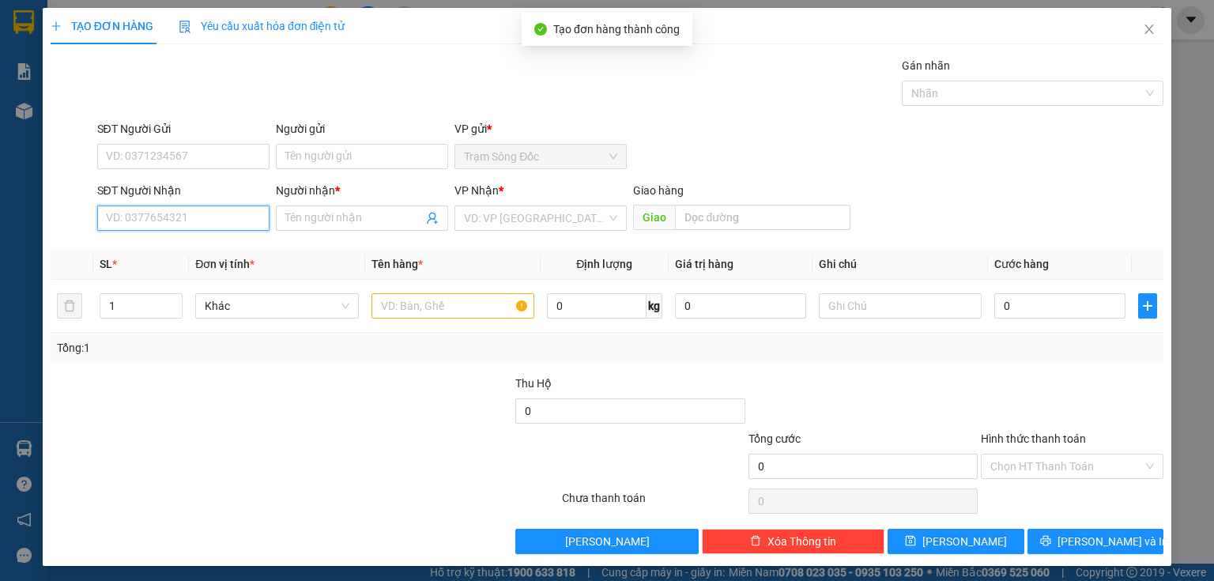
click at [233, 222] on input "SĐT Người Nhận" at bounding box center [183, 217] width 172 height 25
type input "0909831879"
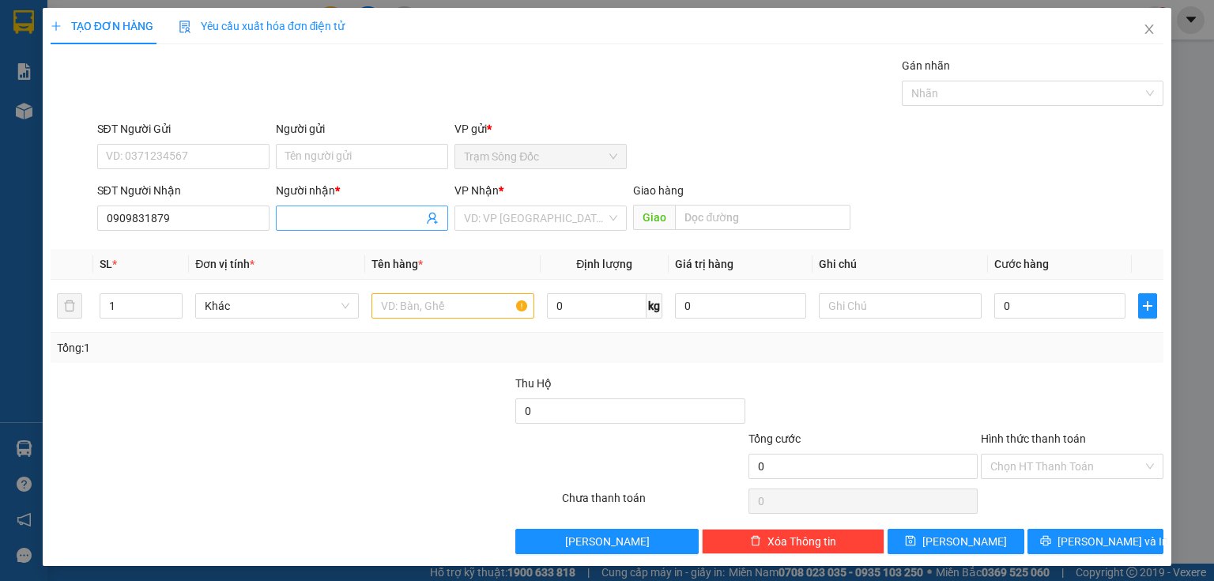
click at [306, 220] on input "Người nhận *" at bounding box center [354, 217] width 138 height 17
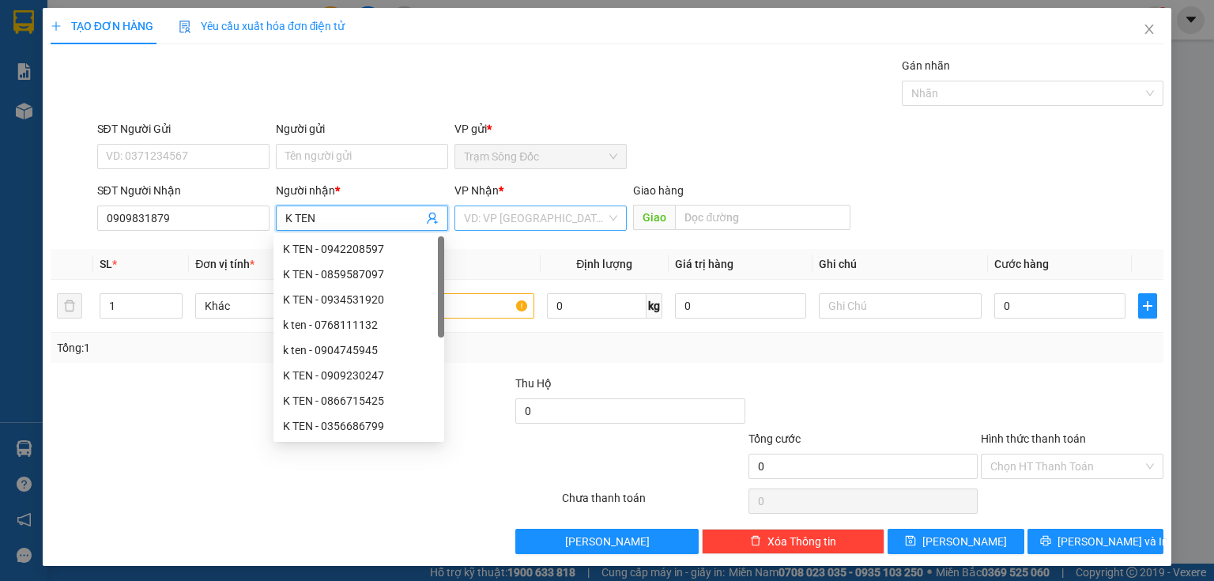
type input "K TEN"
click at [498, 221] on input "search" at bounding box center [535, 218] width 142 height 24
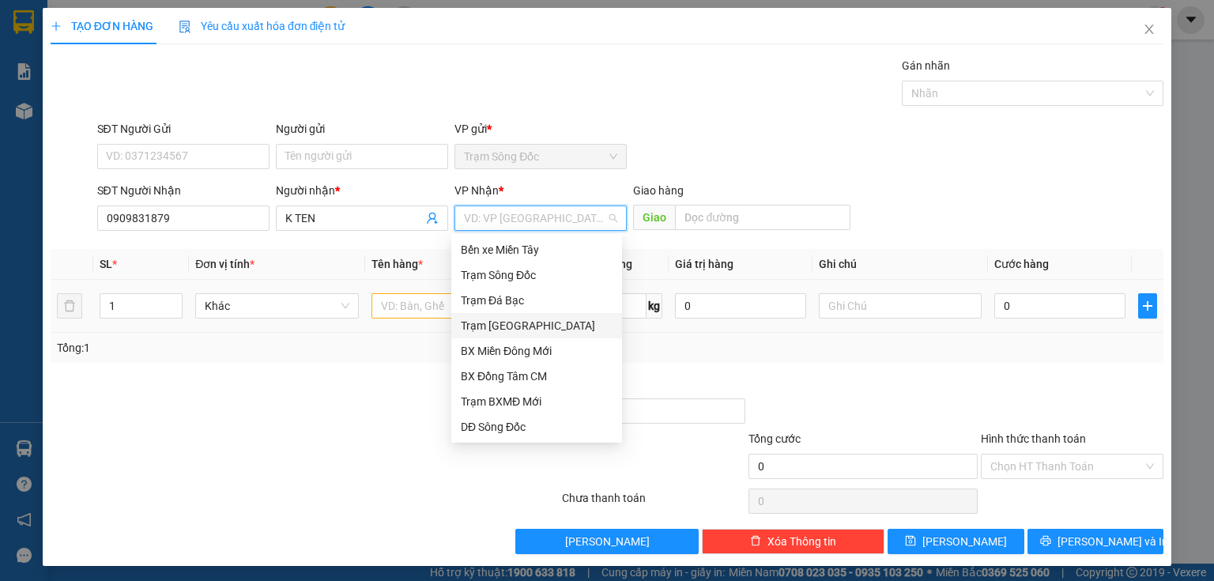
click at [514, 329] on div "Trạm [GEOGRAPHIC_DATA]" at bounding box center [537, 325] width 152 height 17
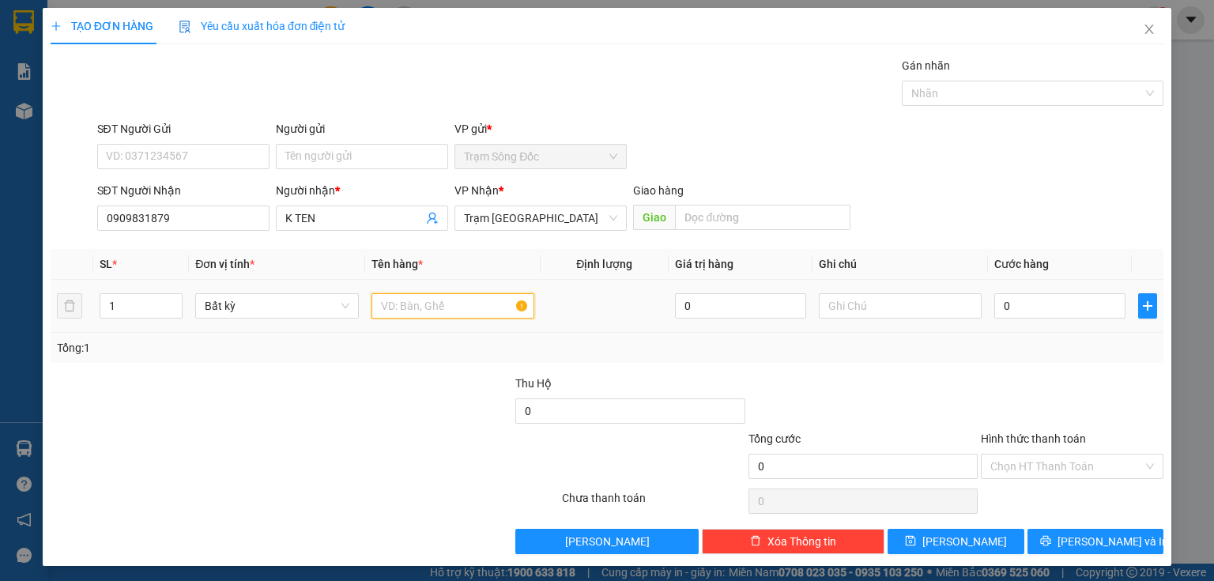
click at [430, 303] on input "text" at bounding box center [452, 305] width 163 height 25
type input "2K"
click at [1001, 303] on input "0" at bounding box center [1059, 305] width 131 height 25
type input "8"
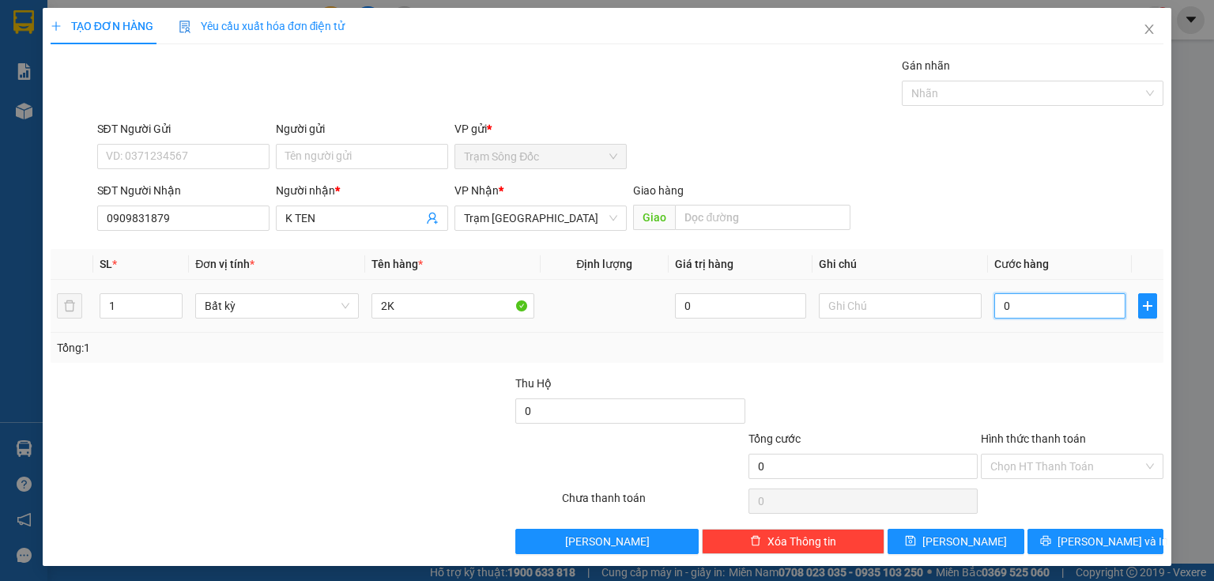
type input "8"
type input "80"
type input "80.000"
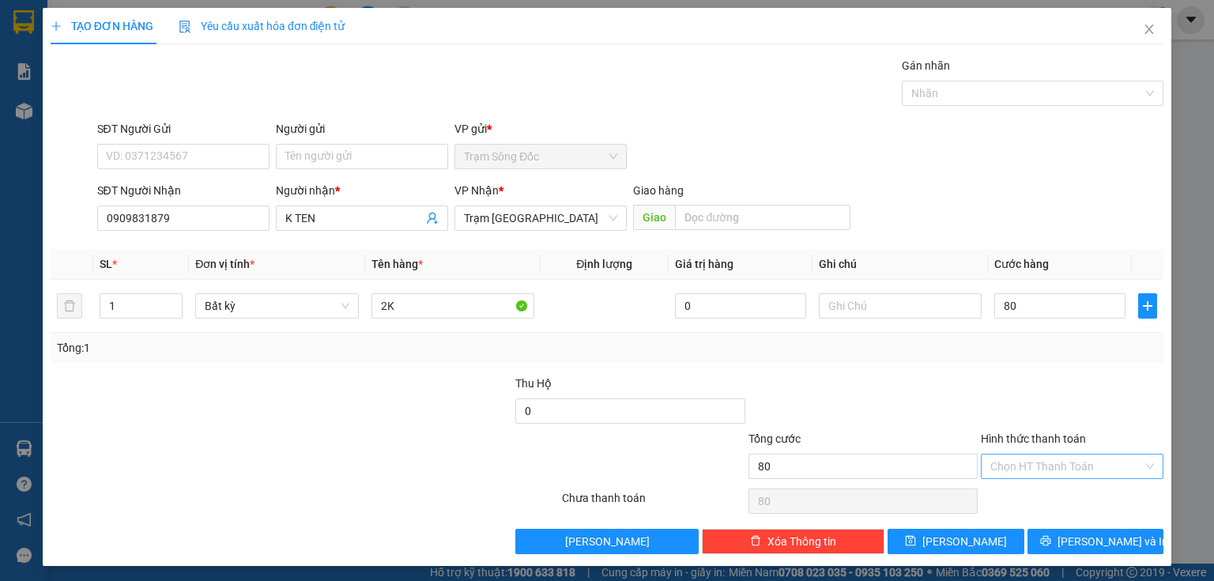
type input "80.000"
drag, startPoint x: 1015, startPoint y: 454, endPoint x: 1016, endPoint y: 469, distance: 15.1
click at [1015, 456] on input "Hình thức thanh toán" at bounding box center [1066, 466] width 153 height 24
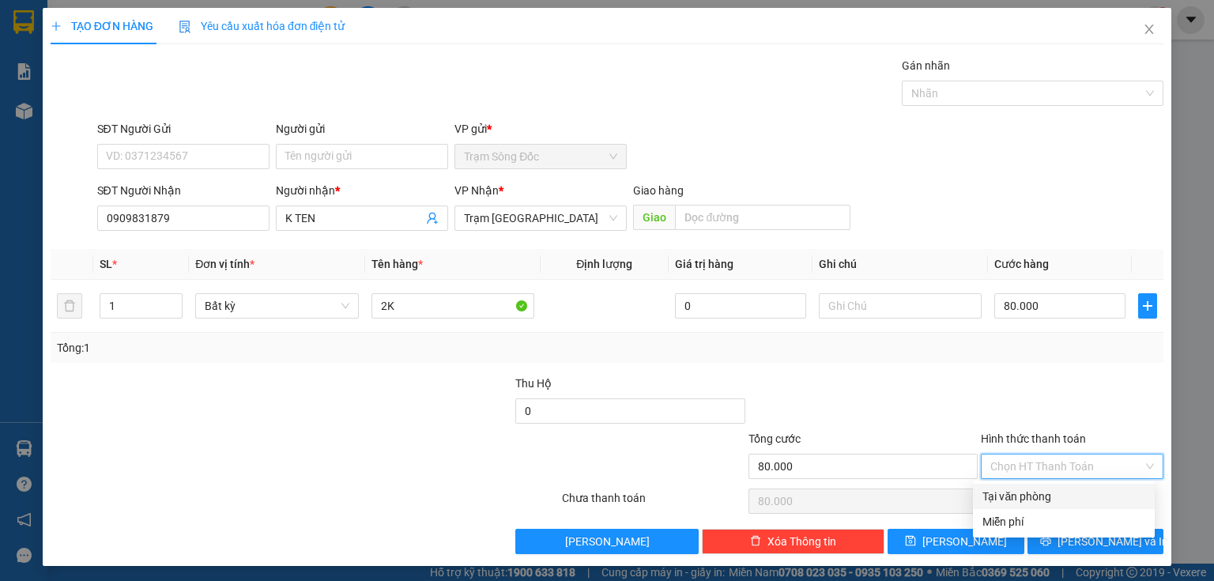
click at [1030, 498] on div "Tại văn phòng" at bounding box center [1063, 496] width 163 height 17
type input "0"
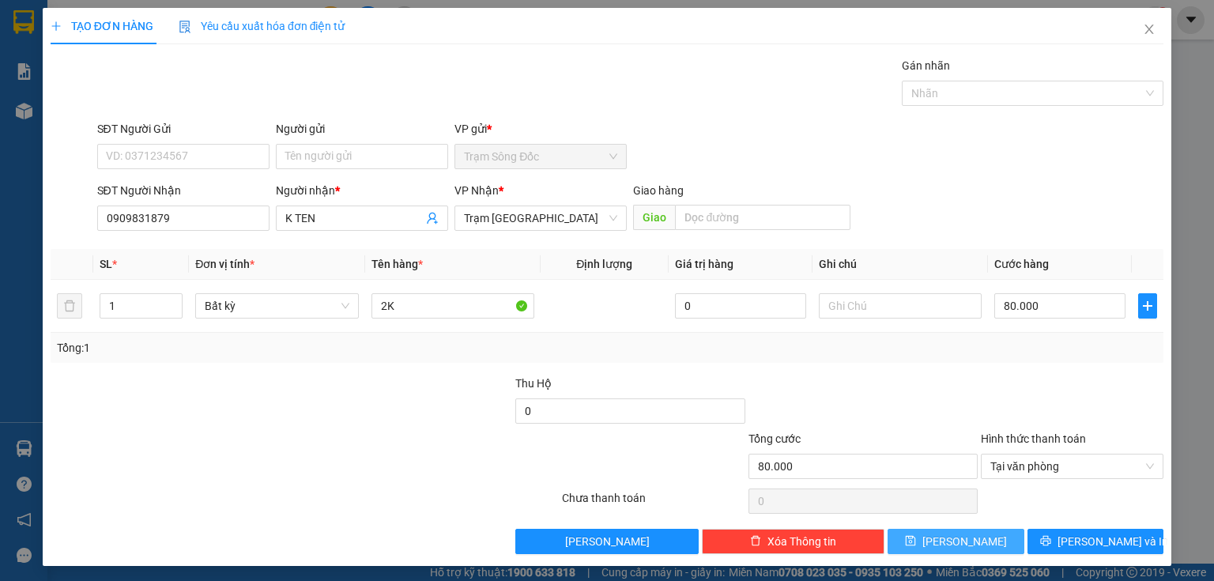
click at [977, 534] on button "[PERSON_NAME]" at bounding box center [955, 541] width 137 height 25
type input "0"
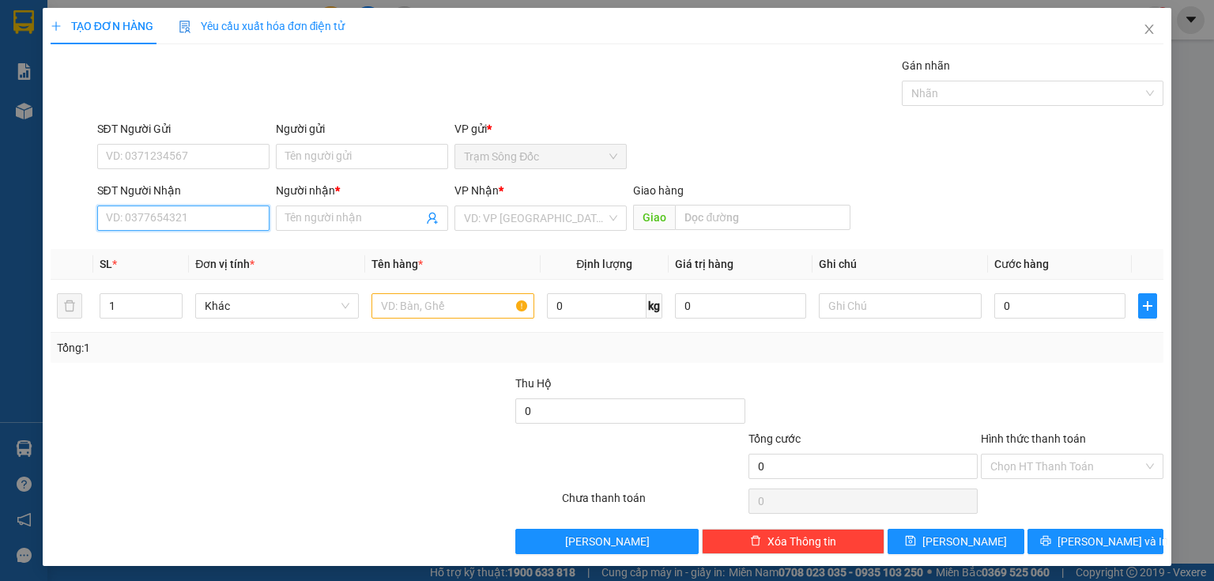
click at [217, 224] on input "SĐT Người Nhận" at bounding box center [183, 217] width 172 height 25
click at [209, 256] on div "0909477694 - LIÊM" at bounding box center [182, 248] width 152 height 17
type input "0909477694"
type input "LIÊM"
type input "0909477694"
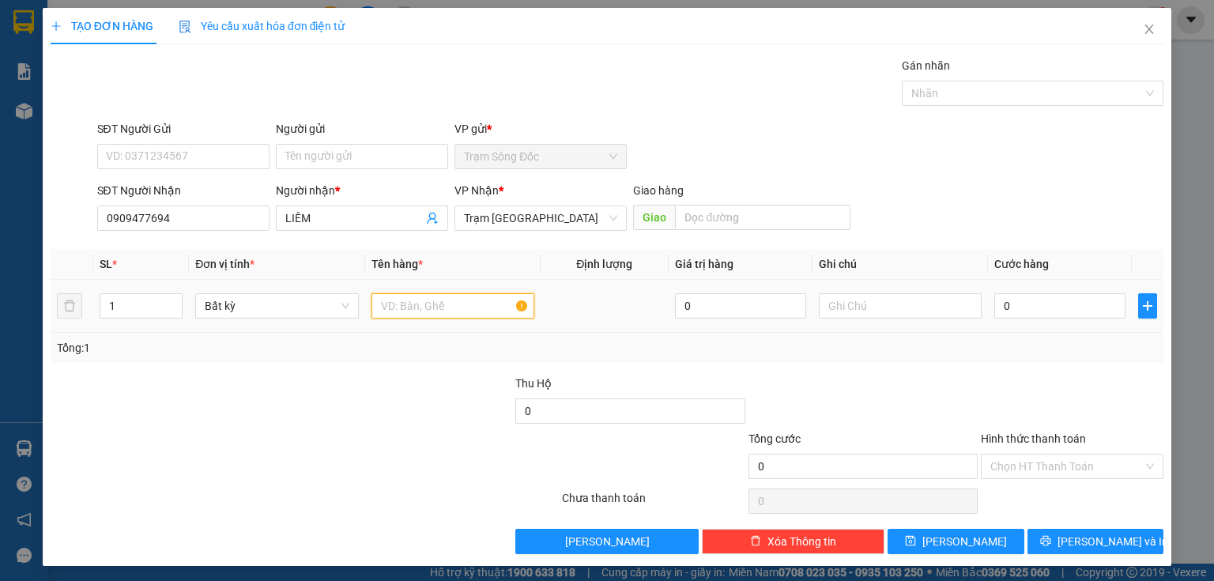
click at [395, 311] on input "text" at bounding box center [452, 305] width 163 height 25
type input "3TH"
click at [1002, 303] on input "0" at bounding box center [1059, 305] width 131 height 25
type input "4"
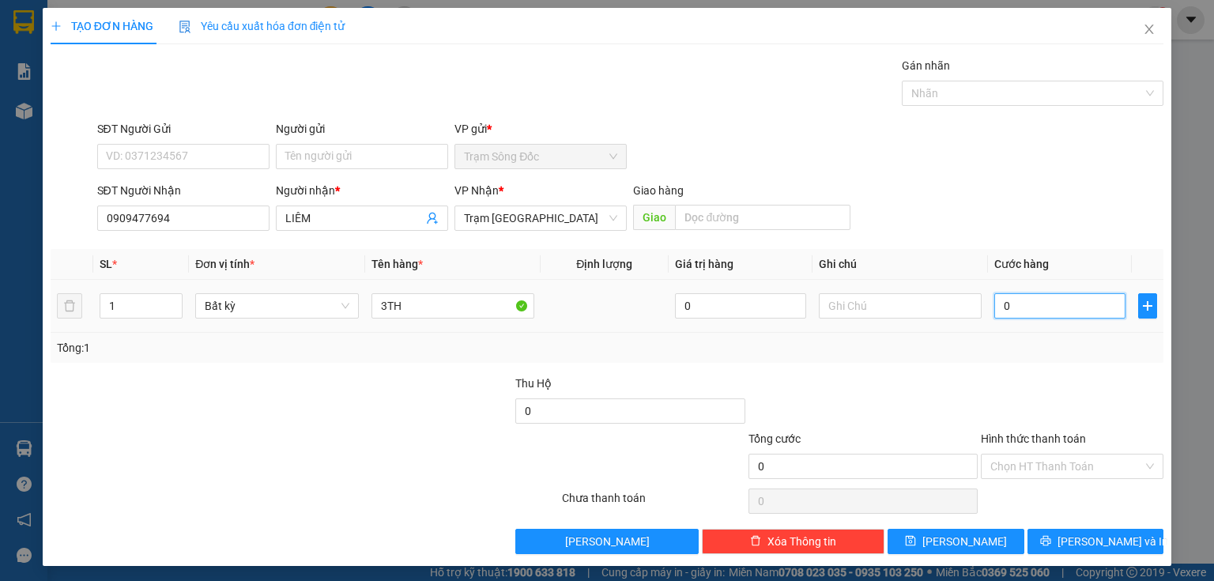
type input "4"
type input "40"
type input "400"
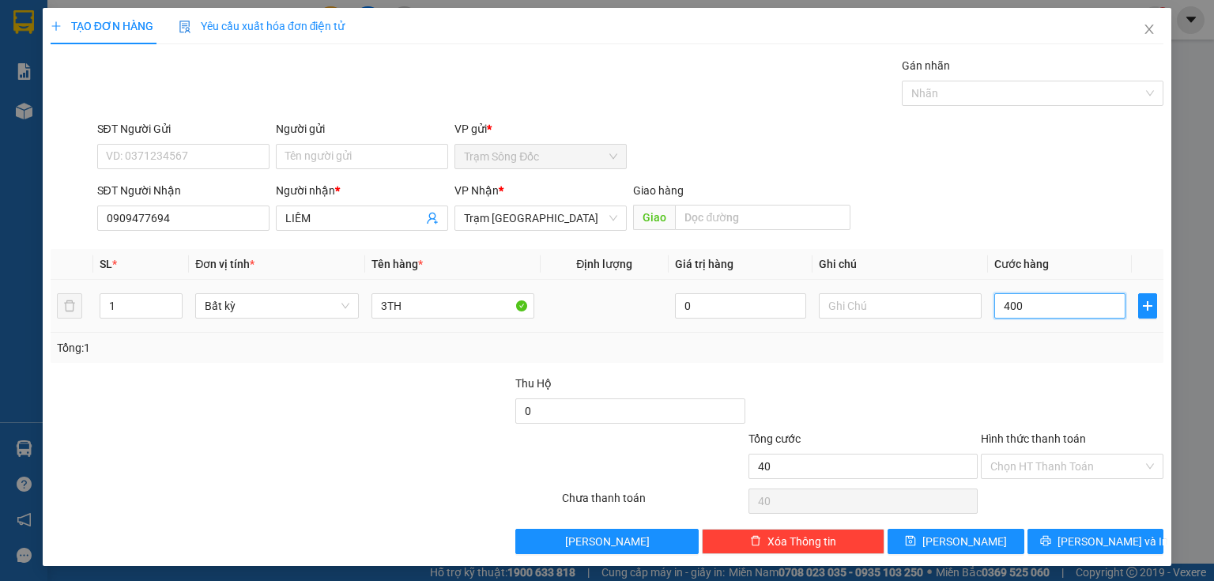
type input "400"
type input "400.000"
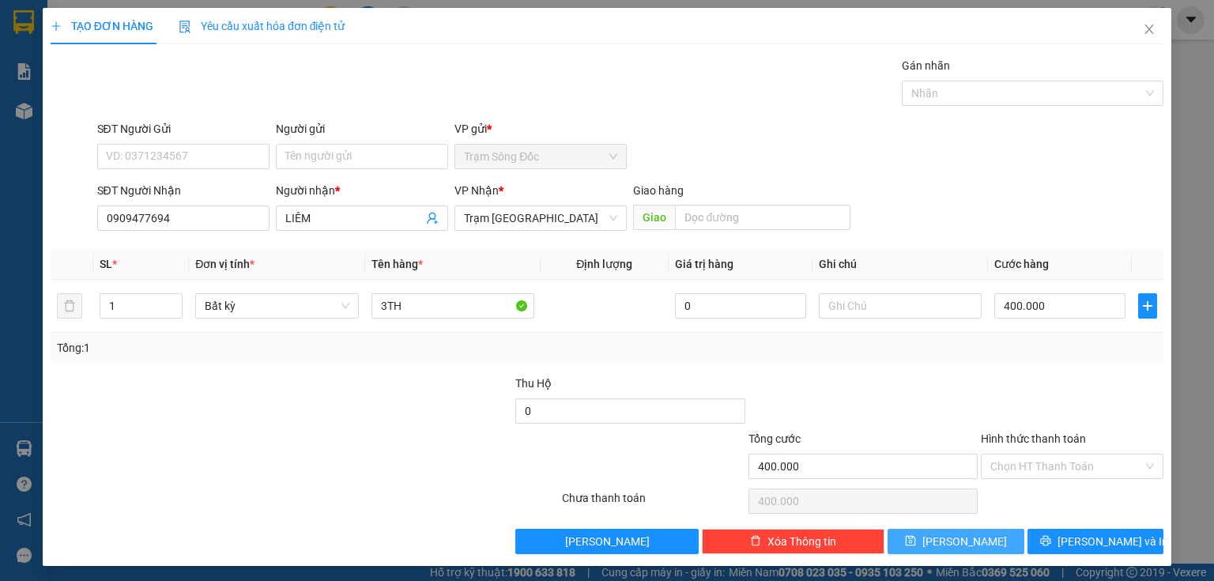
click at [967, 541] on button "[PERSON_NAME]" at bounding box center [955, 541] width 137 height 25
type input "0"
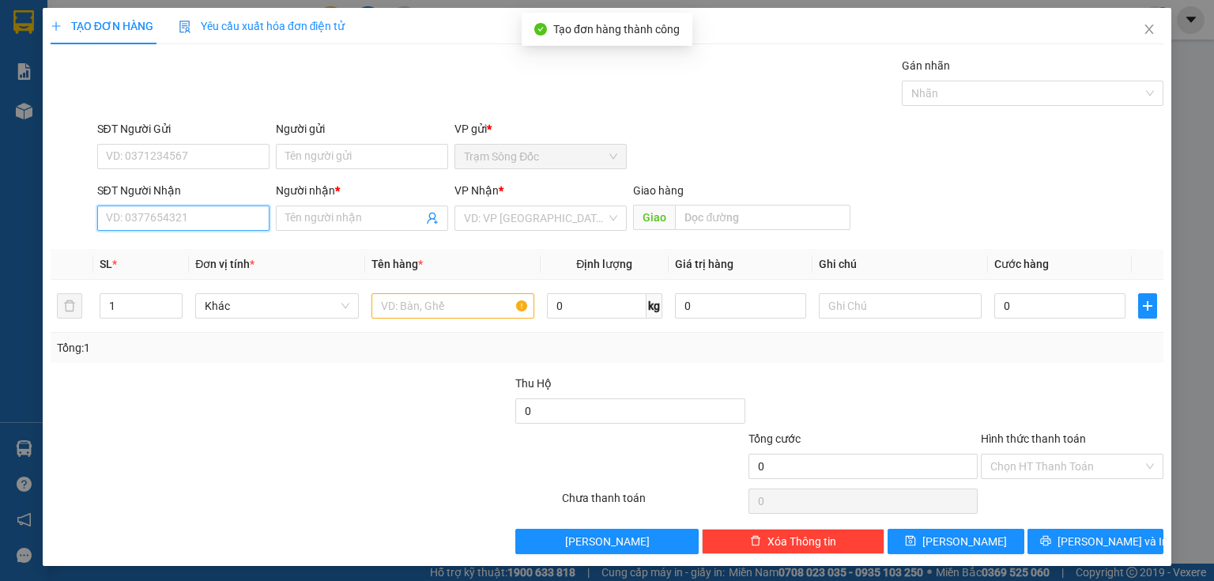
click at [245, 221] on input "SĐT Người Nhận" at bounding box center [183, 217] width 172 height 25
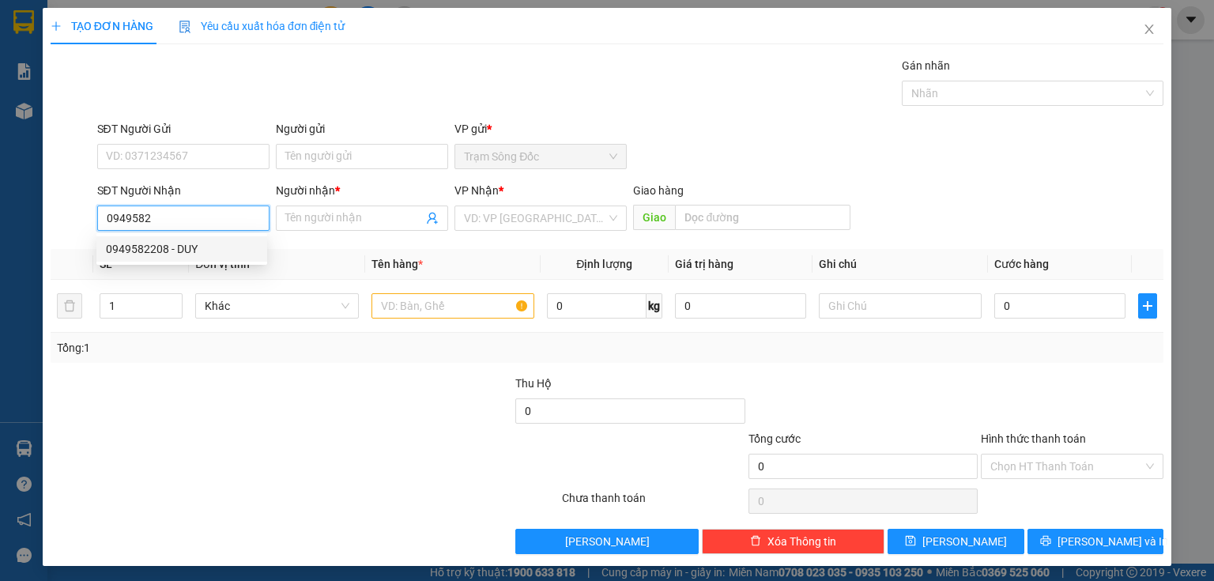
click at [222, 251] on div "0949582208 - DUY" at bounding box center [182, 248] width 152 height 17
type input "0949582208"
type input "DUY"
type input "[PERSON_NAME]"
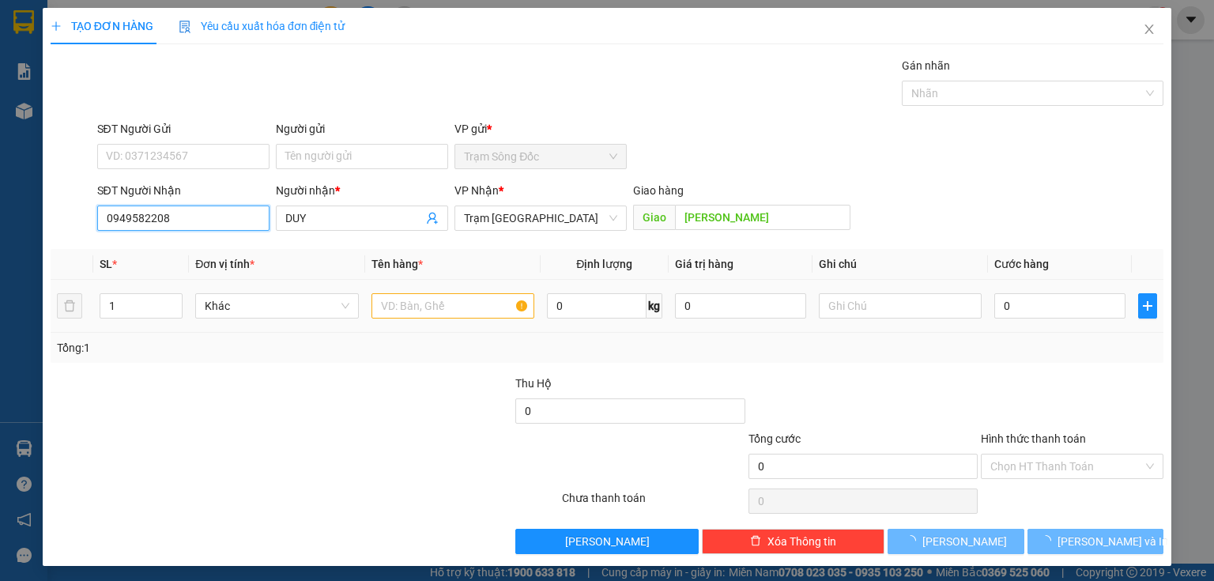
type input "0949582208"
click at [398, 307] on input "text" at bounding box center [452, 305] width 163 height 25
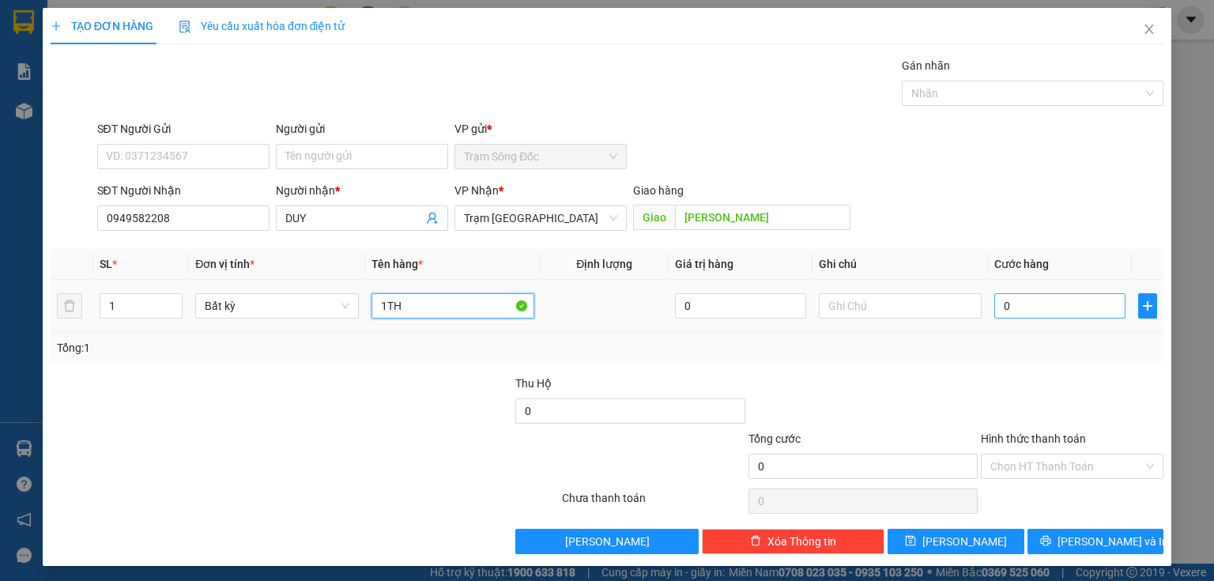
type input "1TH"
click at [1005, 306] on input "0" at bounding box center [1059, 305] width 131 height 25
type input "1"
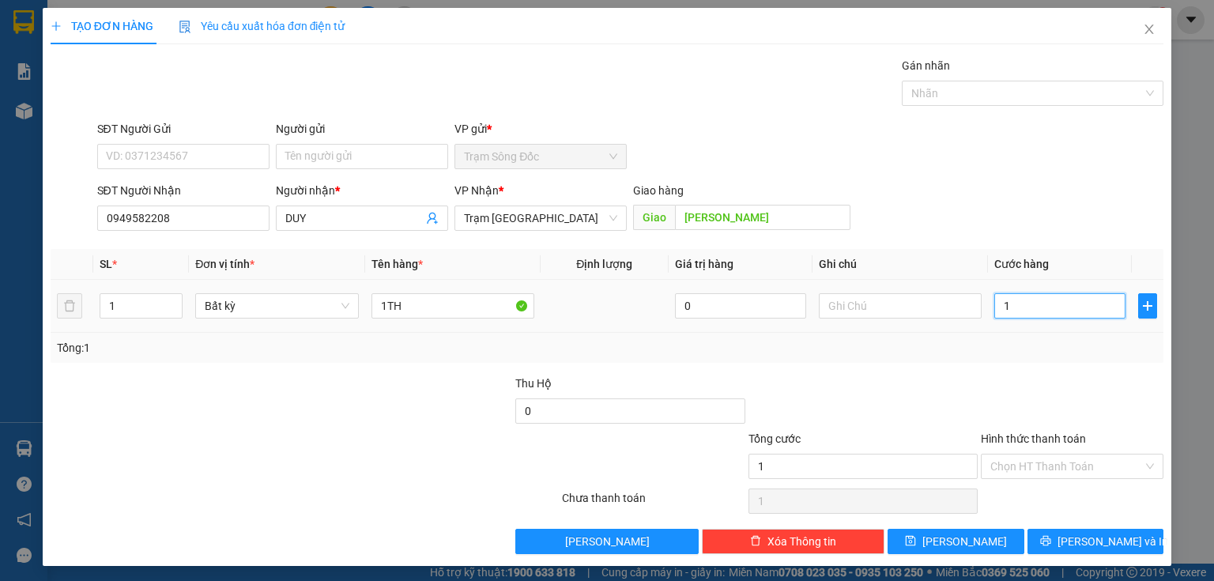
type input "15"
type input "150"
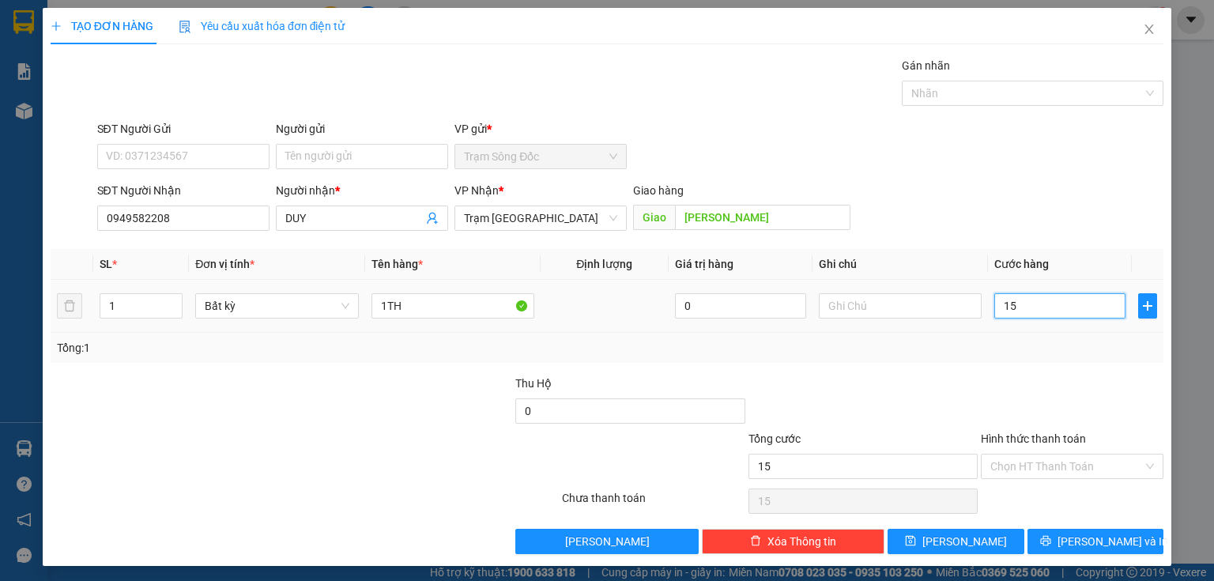
type input "150"
type input "150.000"
click at [989, 532] on button "[PERSON_NAME]" at bounding box center [955, 541] width 137 height 25
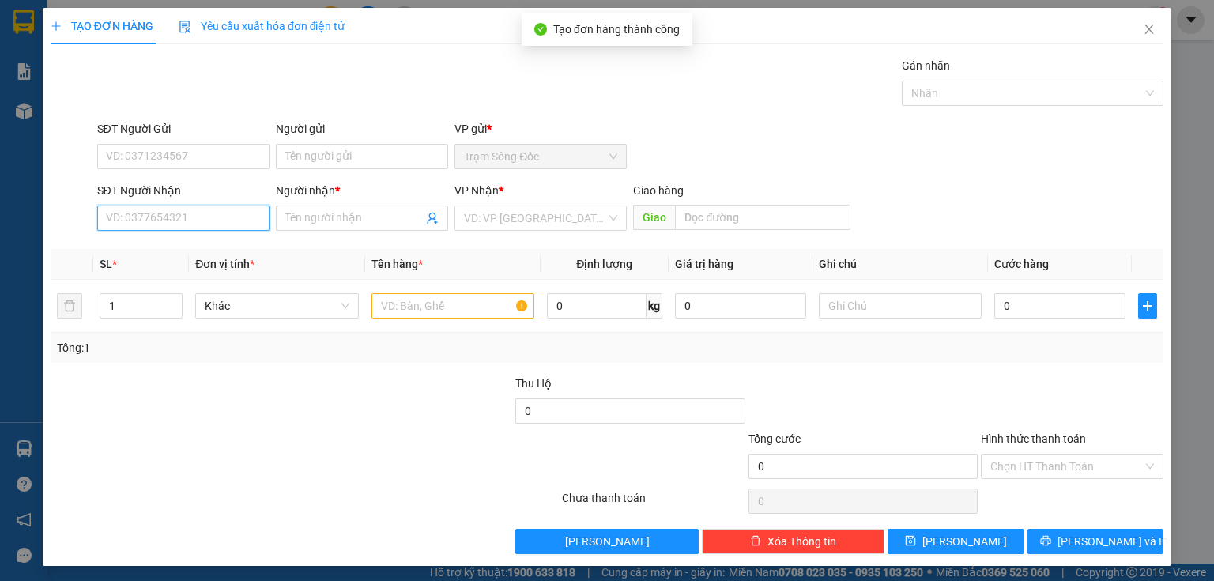
click at [247, 218] on input "SĐT Người Nhận" at bounding box center [183, 217] width 172 height 25
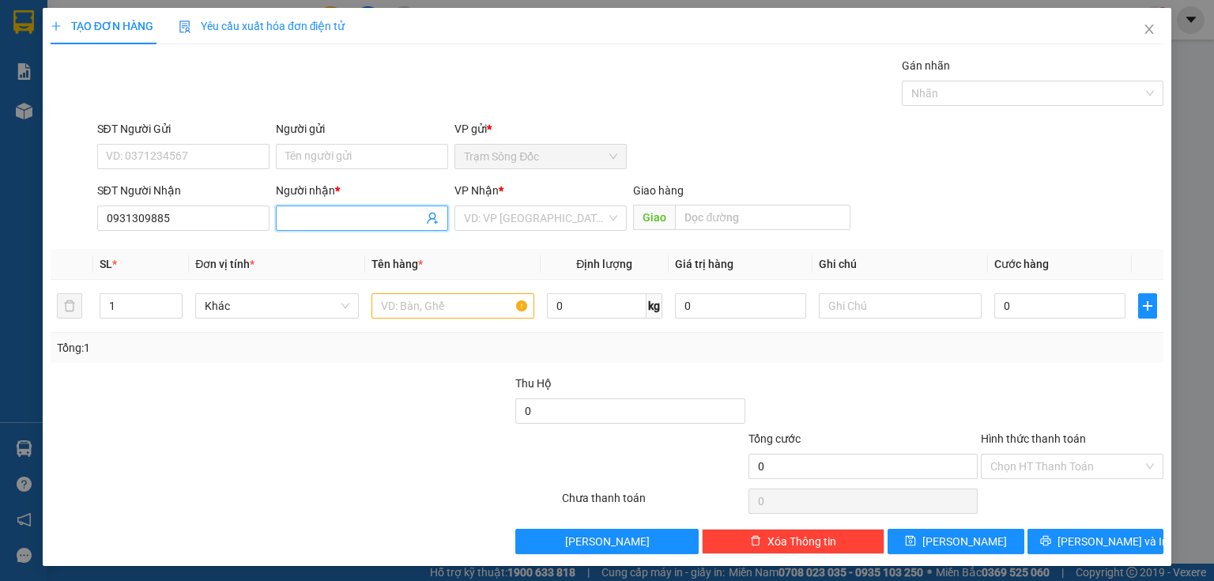
click at [310, 217] on input "Người nhận *" at bounding box center [354, 217] width 138 height 17
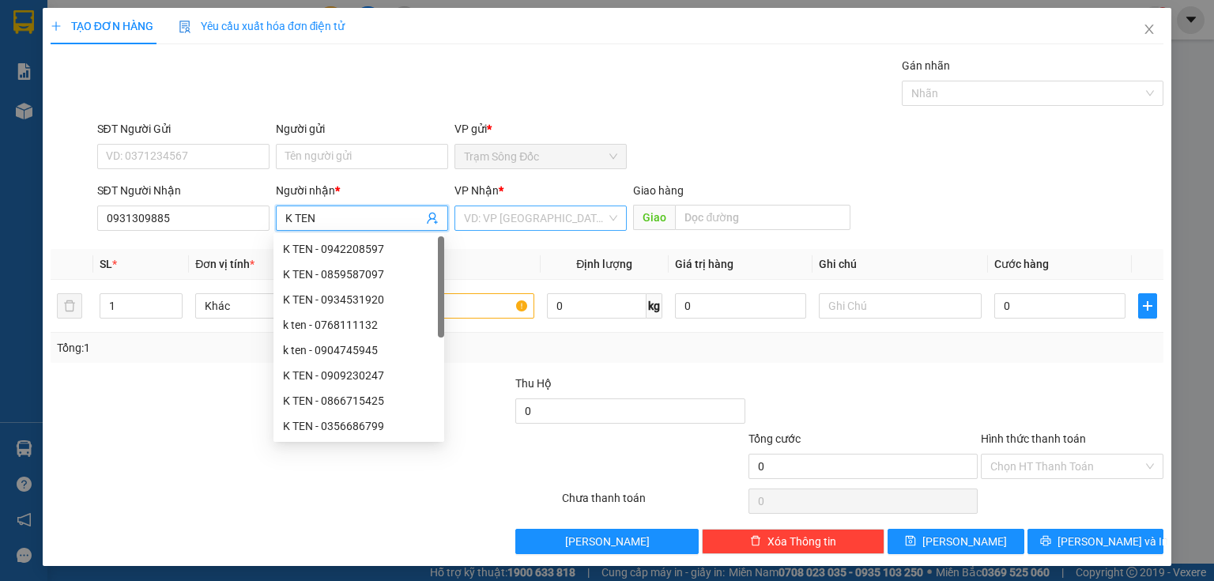
drag, startPoint x: 443, startPoint y: 224, endPoint x: 458, endPoint y: 222, distance: 16.0
click at [444, 224] on span "K TEN" at bounding box center [362, 217] width 172 height 25
click at [465, 221] on input "search" at bounding box center [535, 218] width 142 height 24
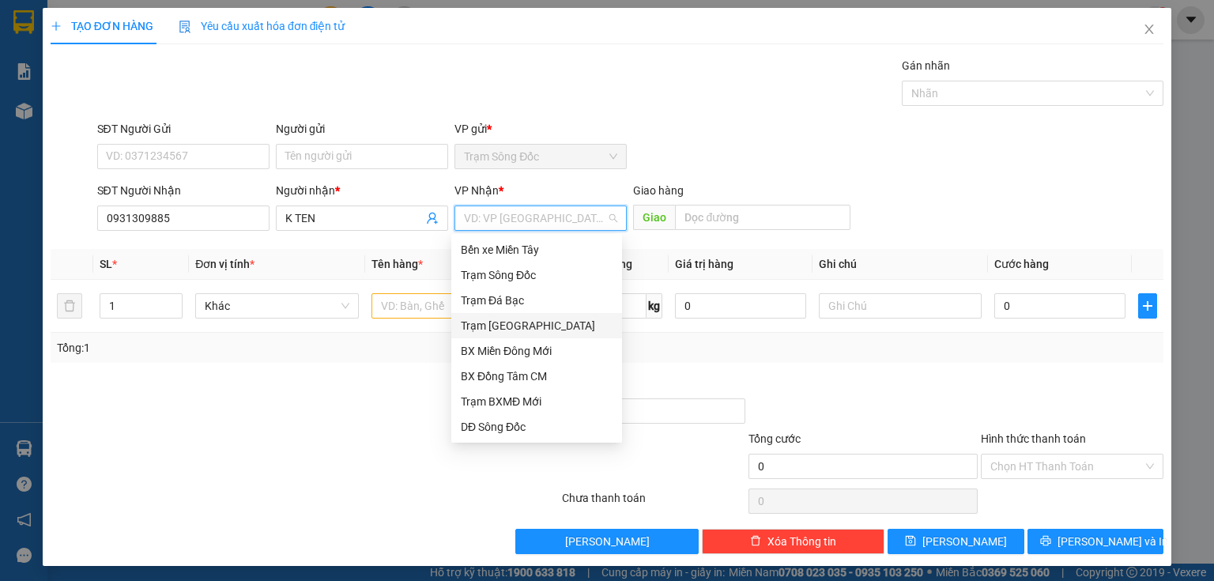
click at [503, 331] on div "Trạm [GEOGRAPHIC_DATA]" at bounding box center [537, 325] width 152 height 17
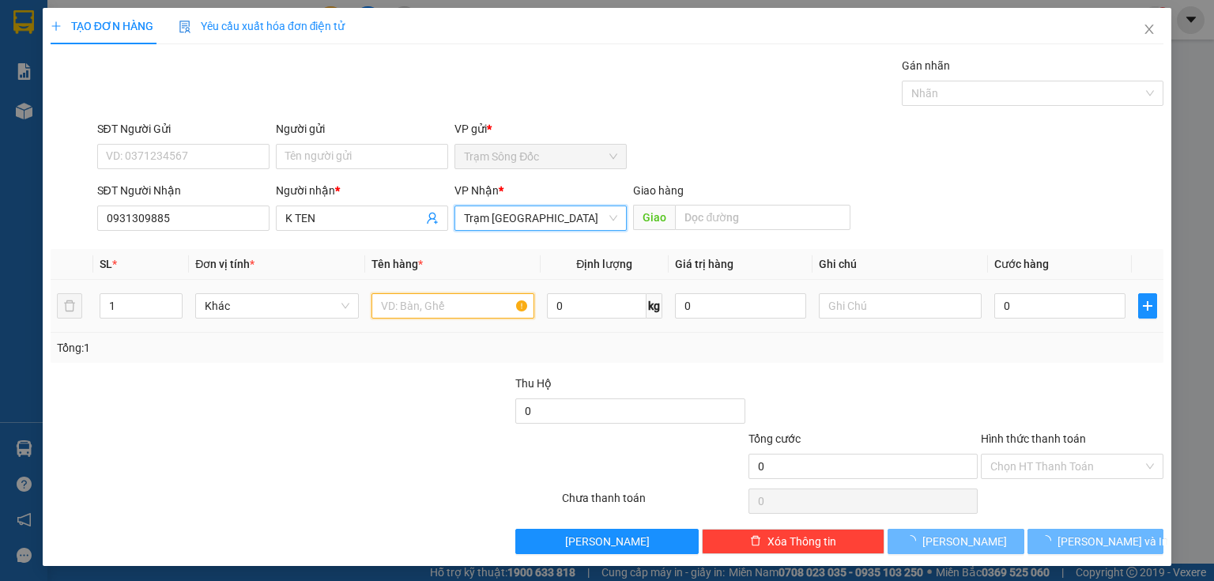
click at [449, 306] on input "text" at bounding box center [452, 305] width 163 height 25
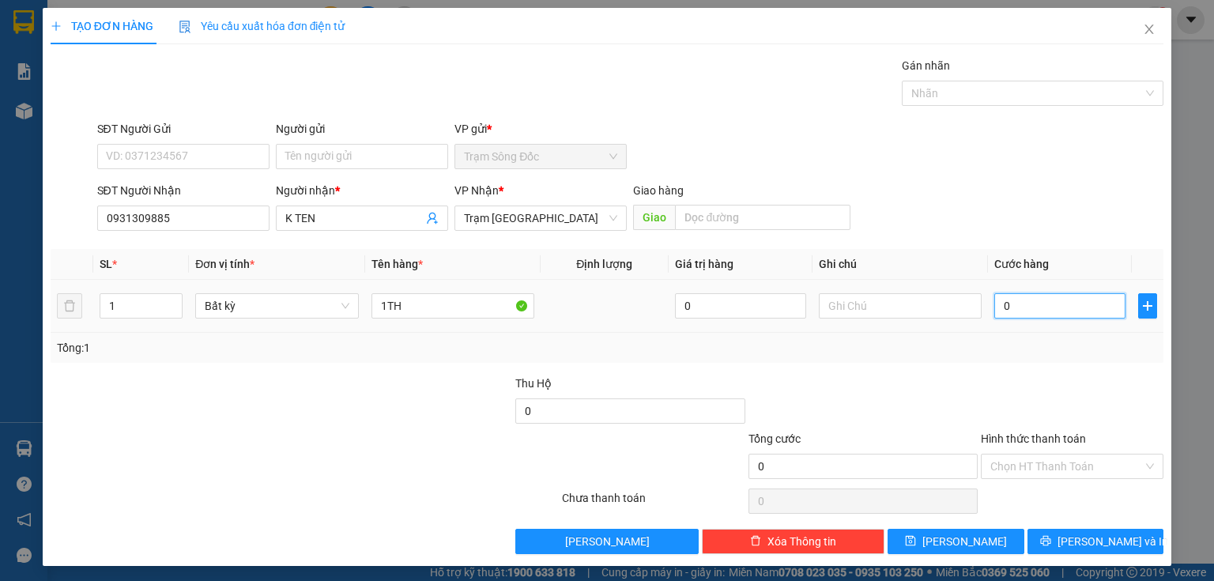
click at [1018, 308] on input "0" at bounding box center [1059, 305] width 131 height 25
click at [1000, 461] on input "Hình thức thanh toán" at bounding box center [1066, 466] width 153 height 24
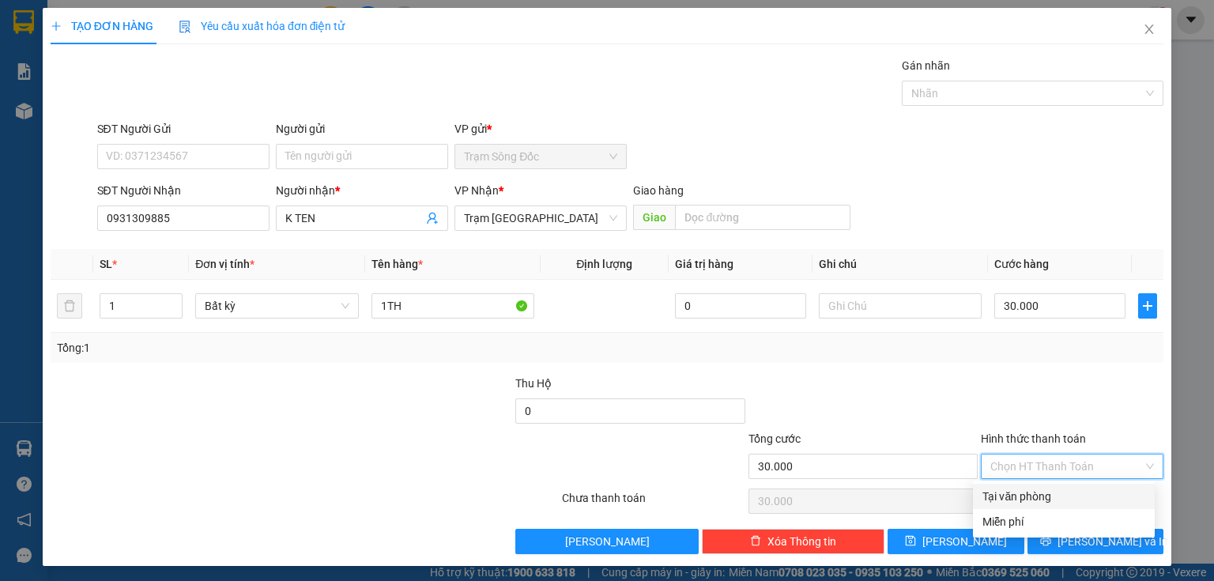
click at [1017, 498] on div "Tại văn phòng" at bounding box center [1063, 496] width 163 height 17
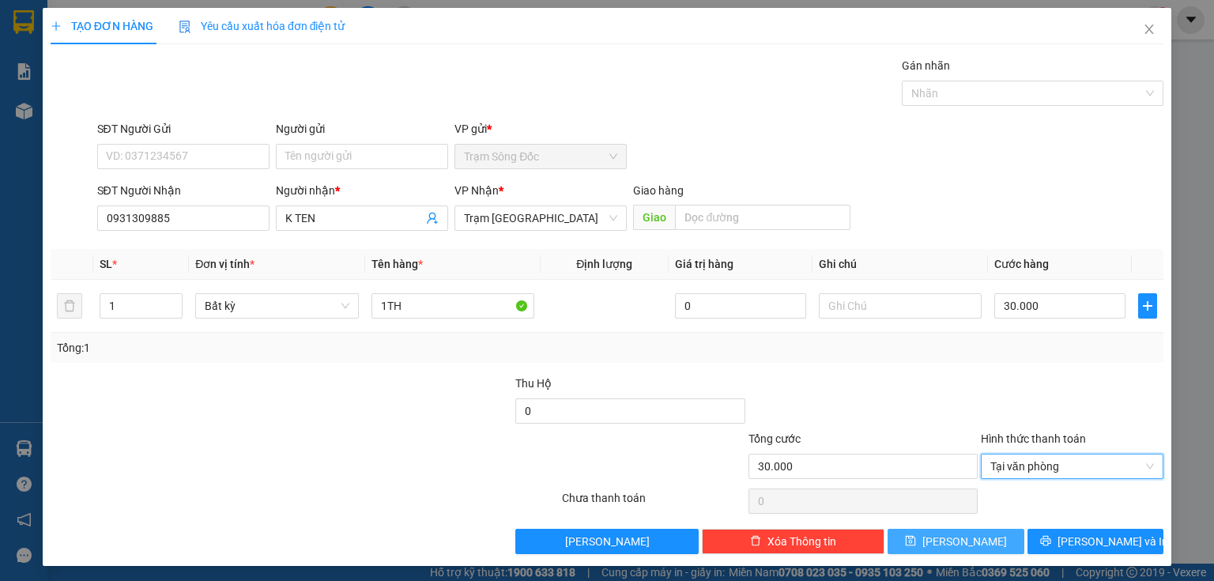
click at [989, 540] on button "[PERSON_NAME]" at bounding box center [955, 541] width 137 height 25
